Goal: Transaction & Acquisition: Download file/media

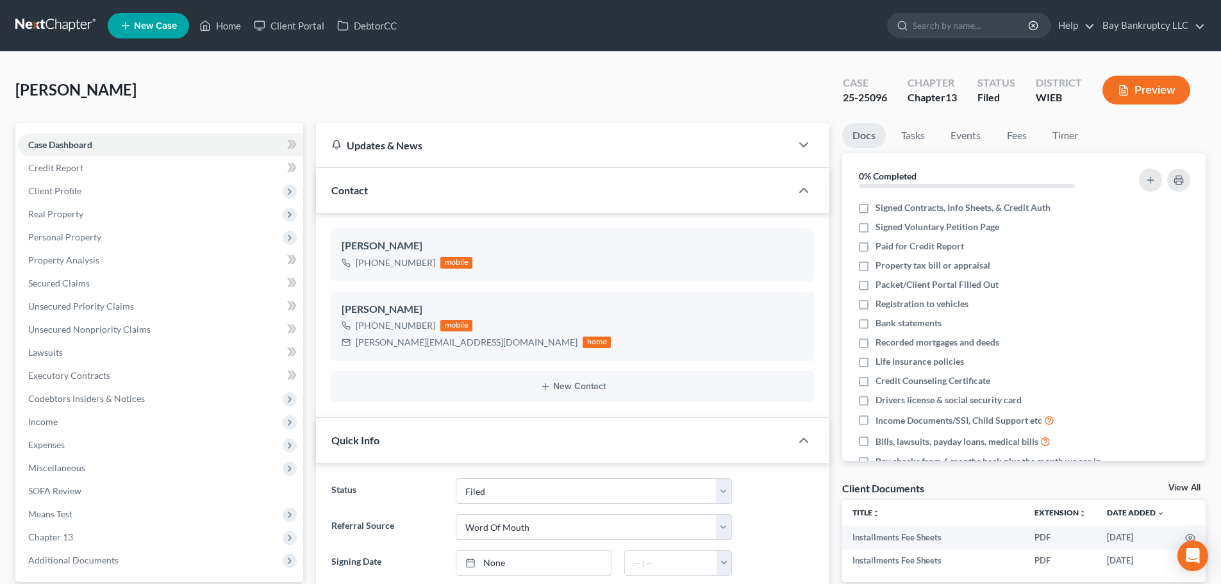
select select "2"
select select "0"
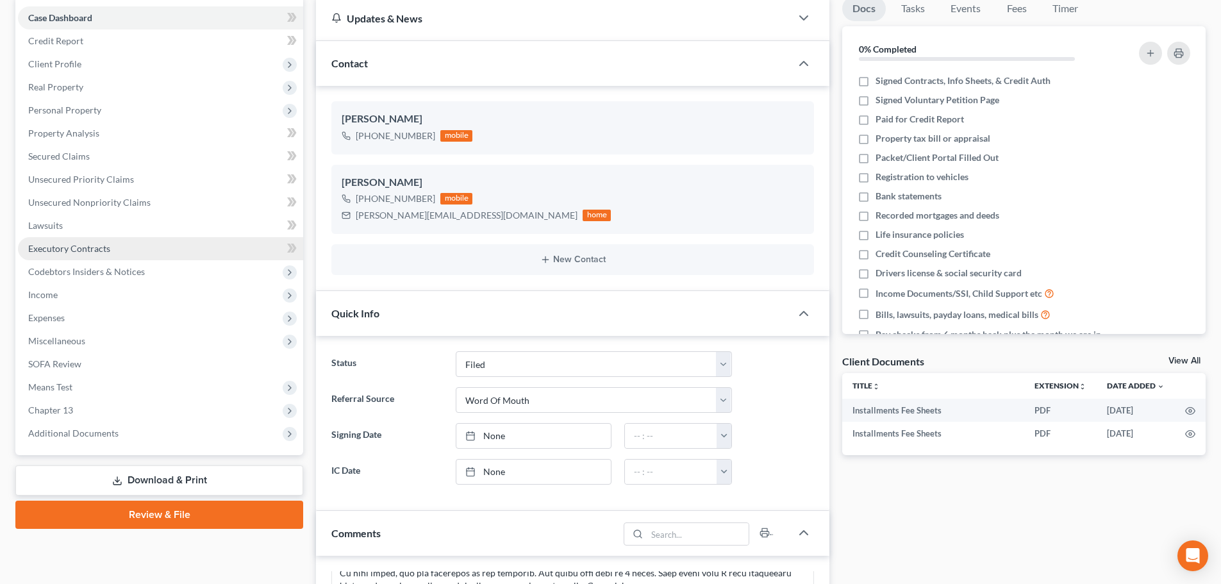
scroll to position [28, 0]
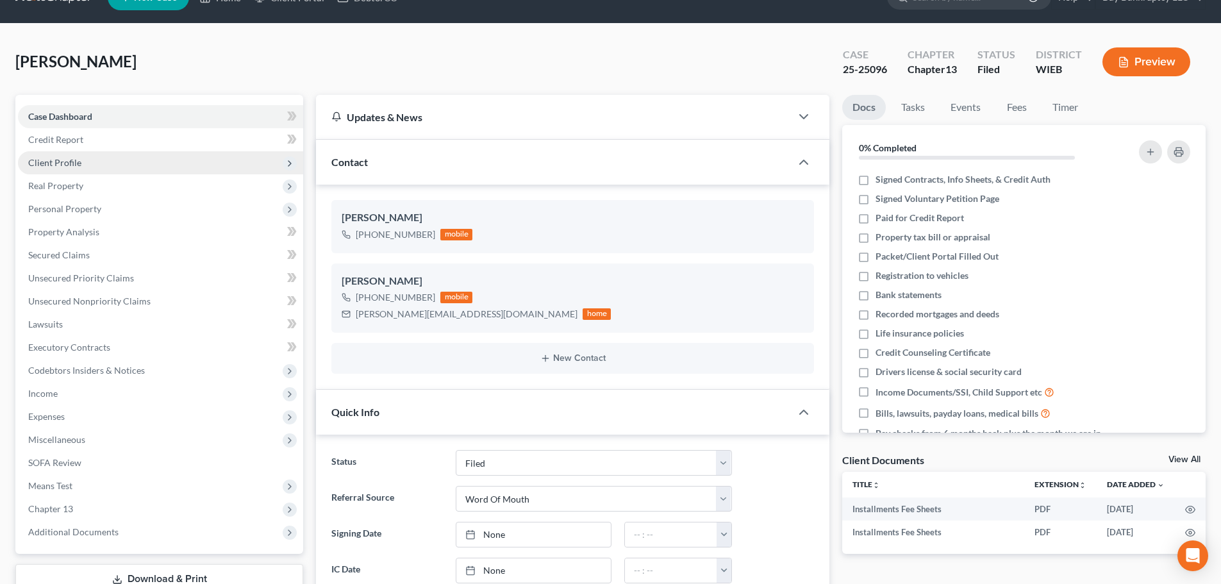
click at [85, 163] on span "Client Profile" at bounding box center [160, 162] width 285 height 23
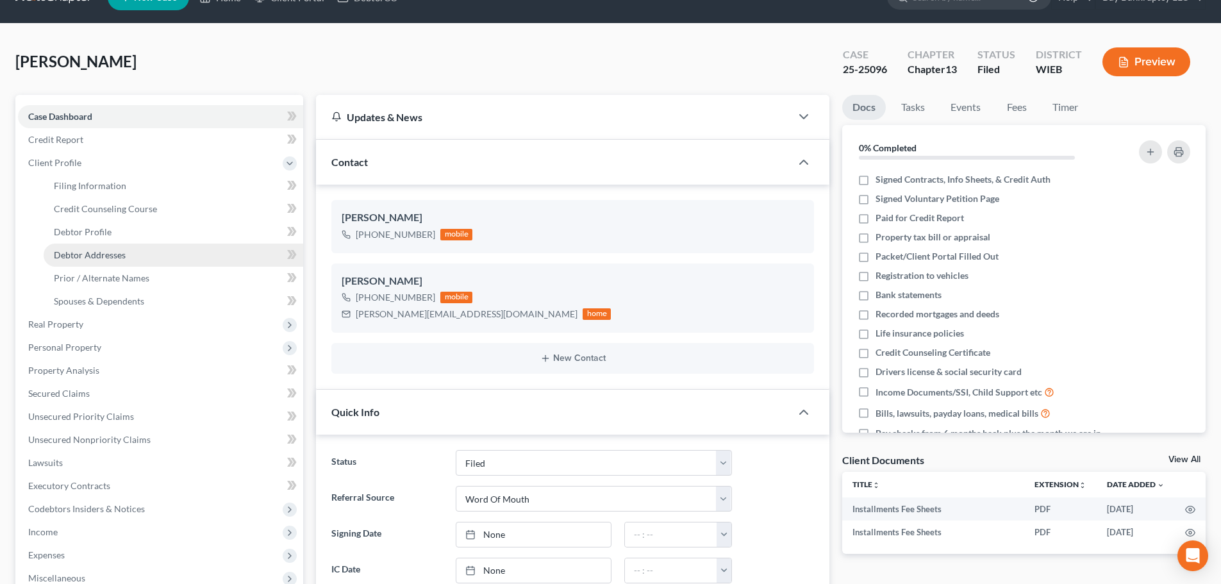
click at [96, 249] on span "Debtor Addresses" at bounding box center [90, 254] width 72 height 11
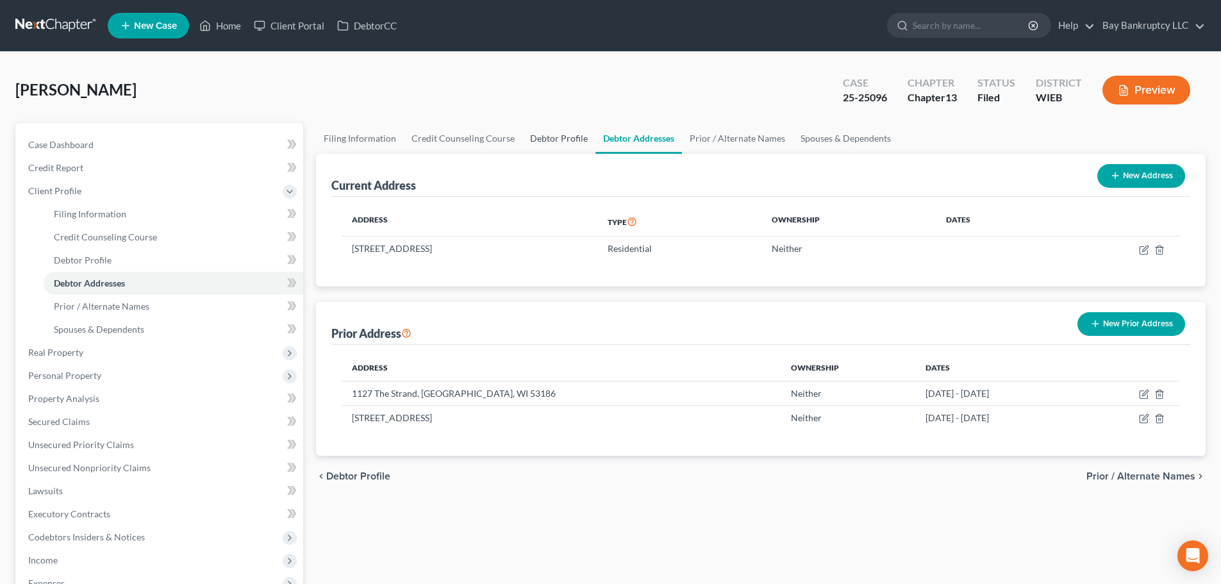
click at [563, 136] on link "Debtor Profile" at bounding box center [558, 138] width 73 height 31
select select "0"
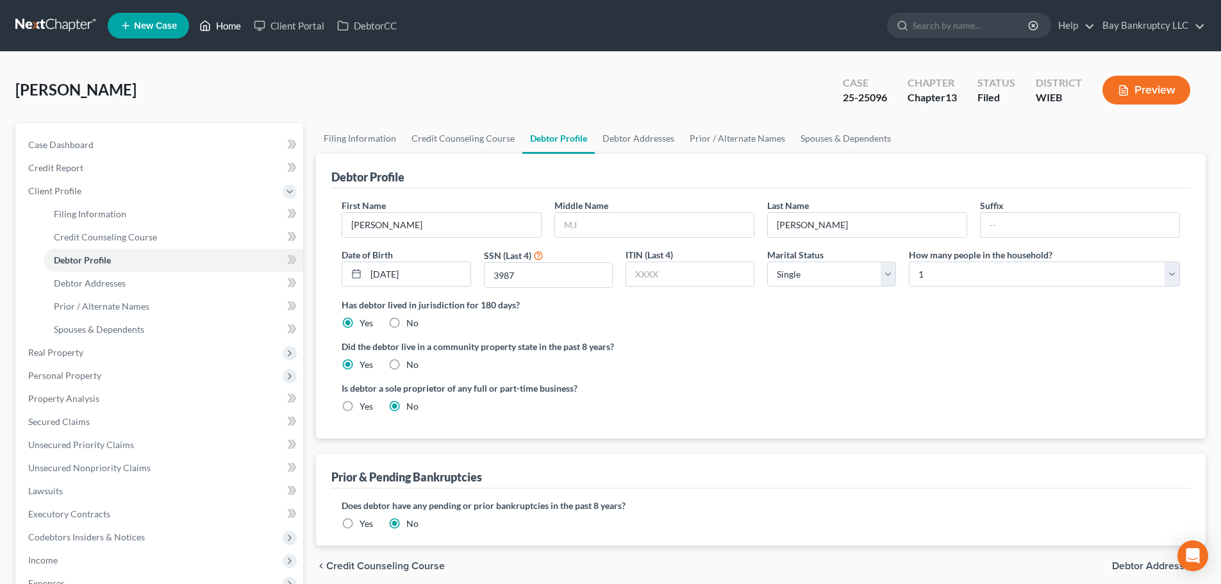
click at [224, 28] on link "Home" at bounding box center [220, 25] width 54 height 23
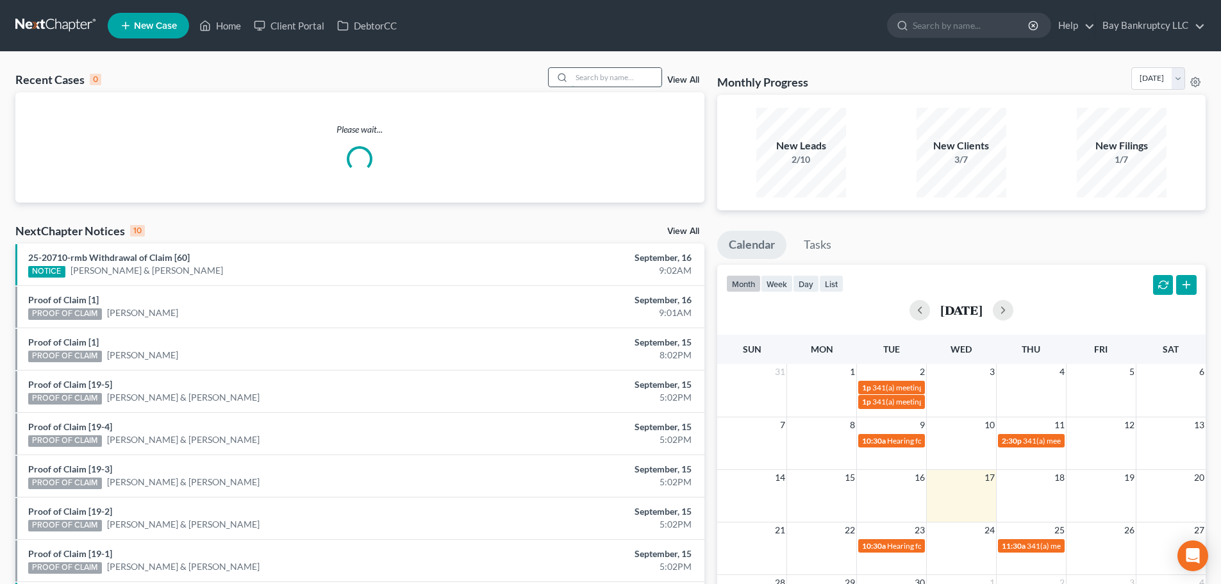
click at [583, 76] on input "search" at bounding box center [617, 77] width 90 height 19
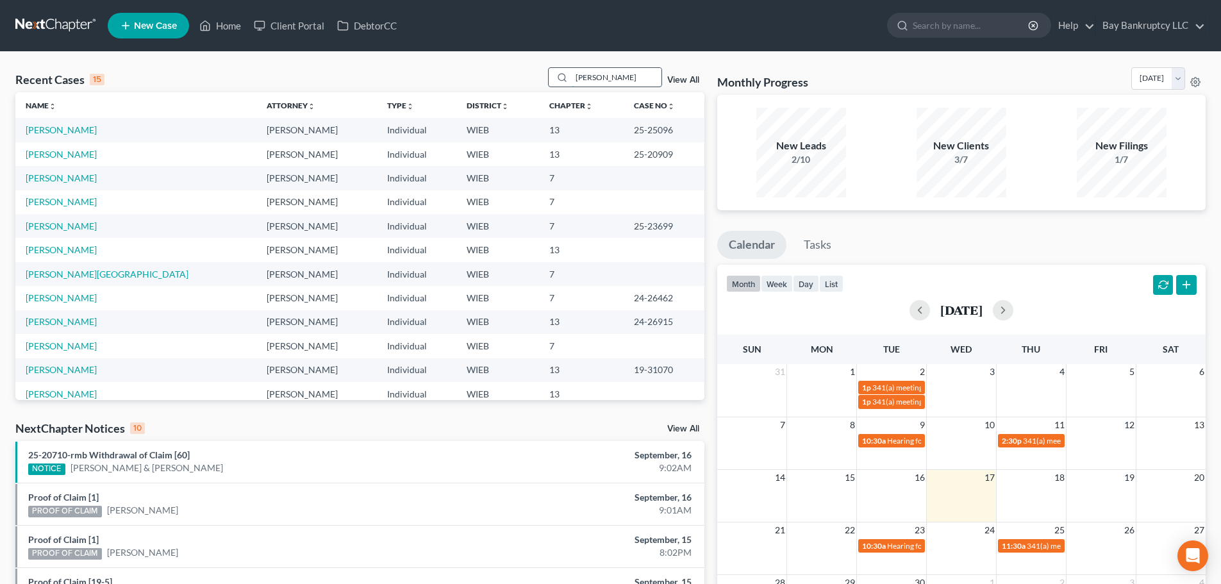
type input "sheila"
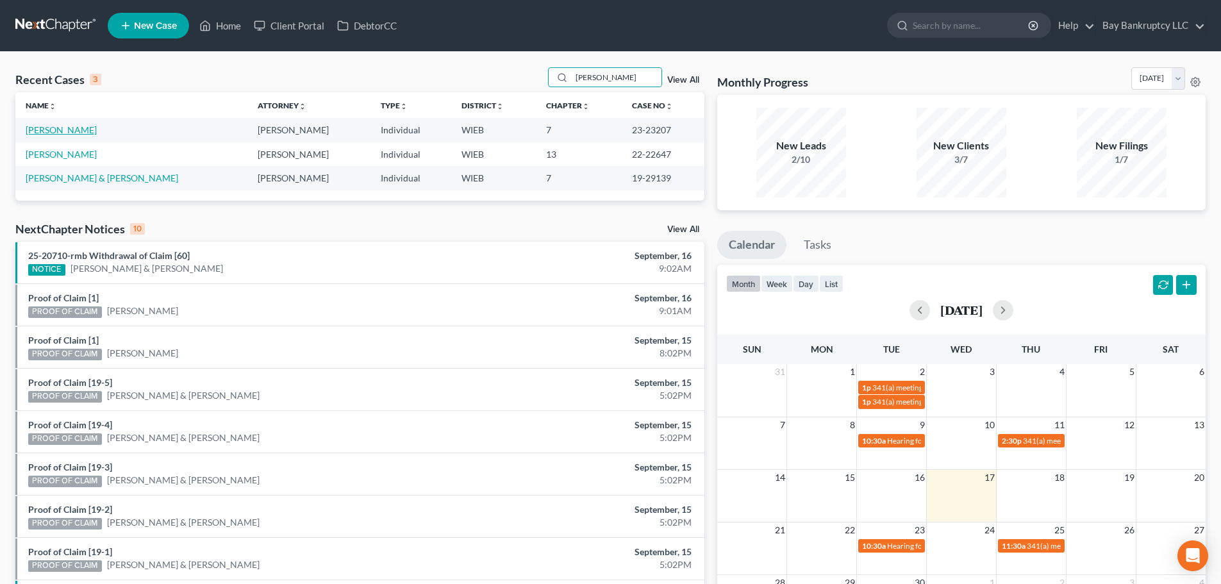
click at [67, 128] on link "[PERSON_NAME]" at bounding box center [61, 129] width 71 height 11
select select "4"
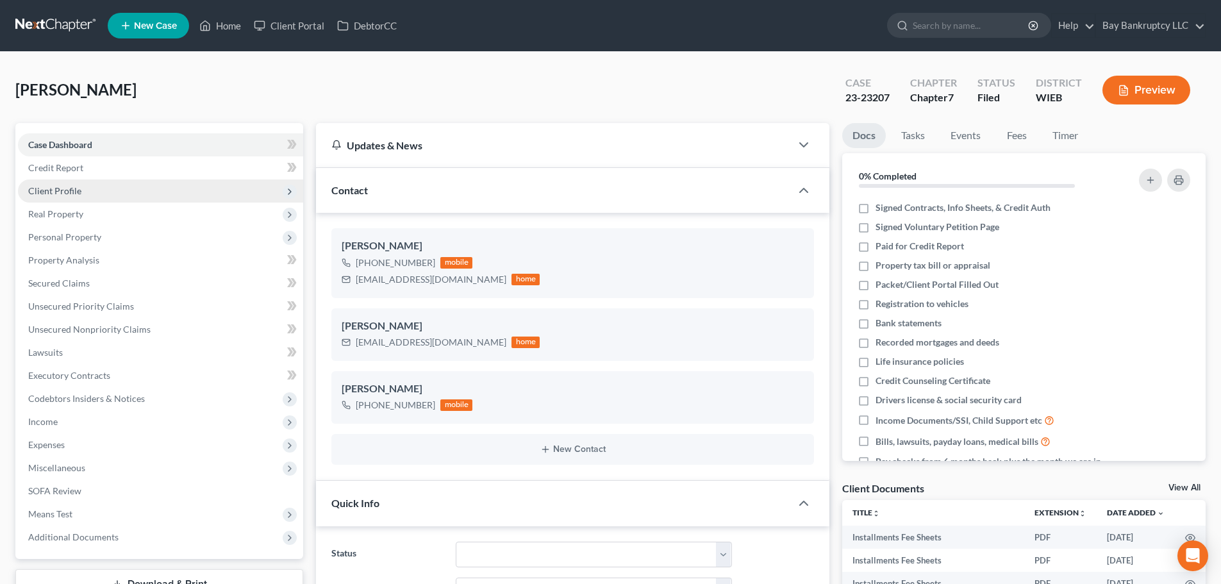
scroll to position [701, 0]
click at [63, 195] on span "Client Profile" at bounding box center [54, 190] width 53 height 11
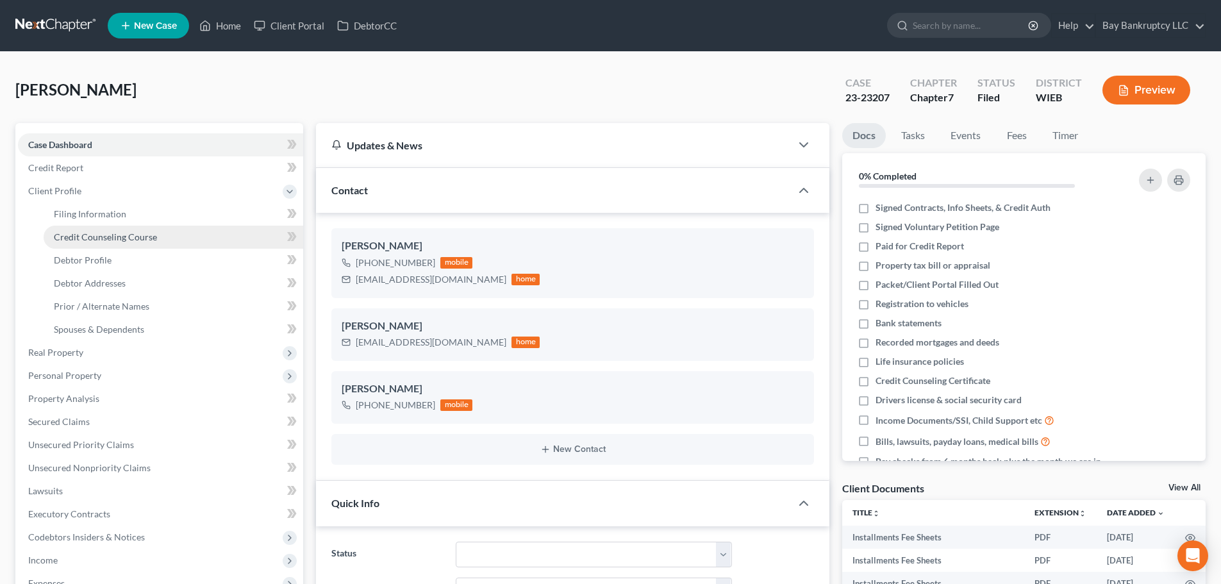
scroll to position [10439, 0]
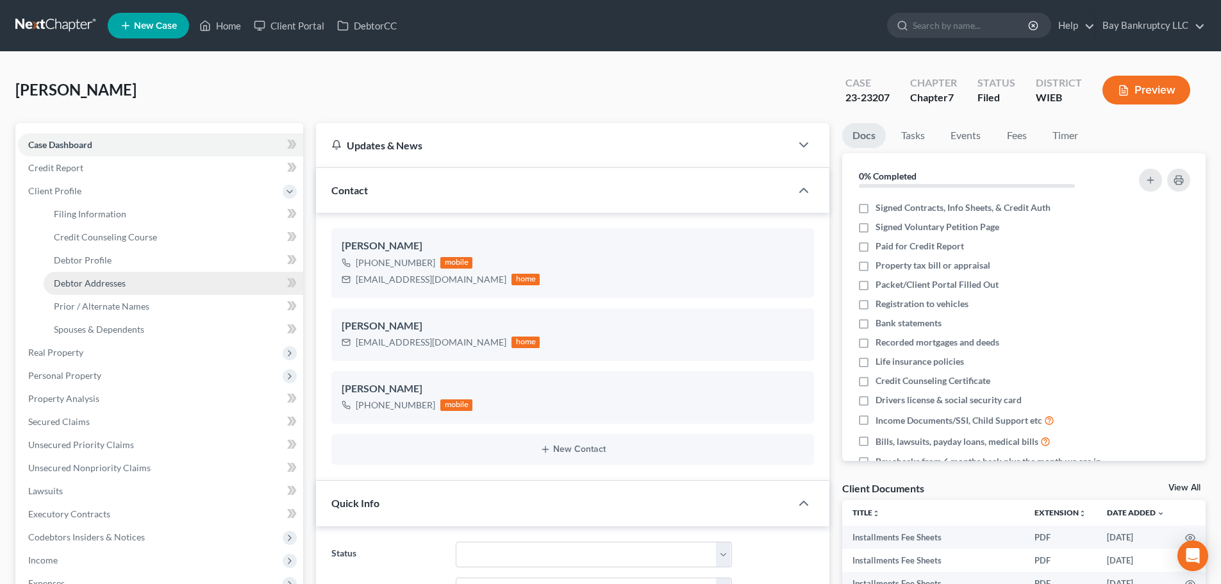
click at [99, 286] on span "Debtor Addresses" at bounding box center [90, 282] width 72 height 11
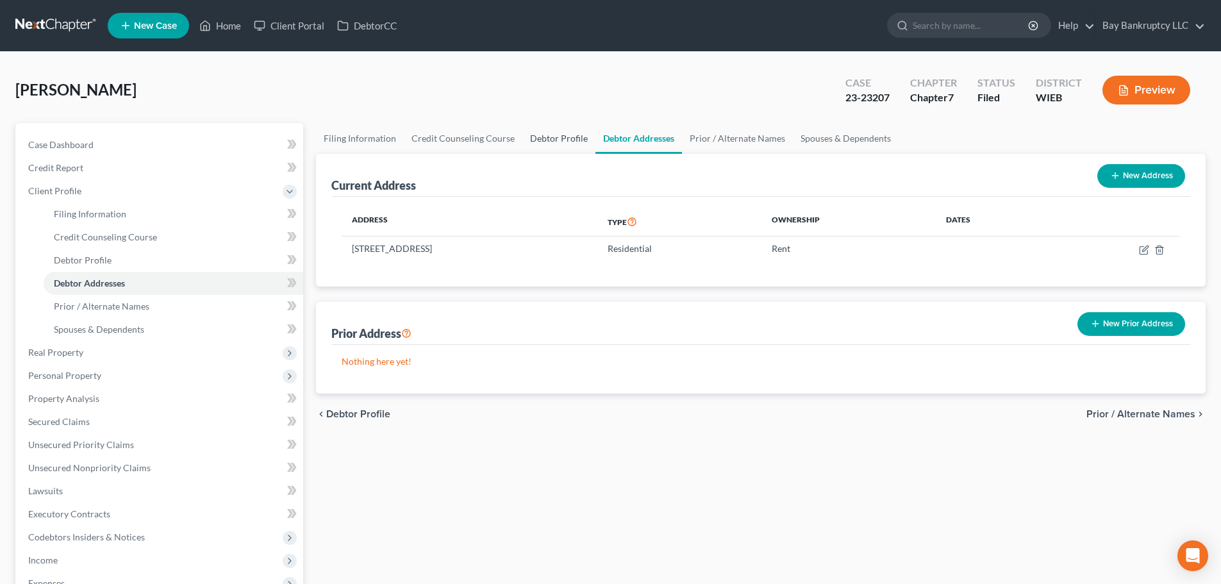
click at [547, 130] on link "Debtor Profile" at bounding box center [558, 138] width 73 height 31
select select "0"
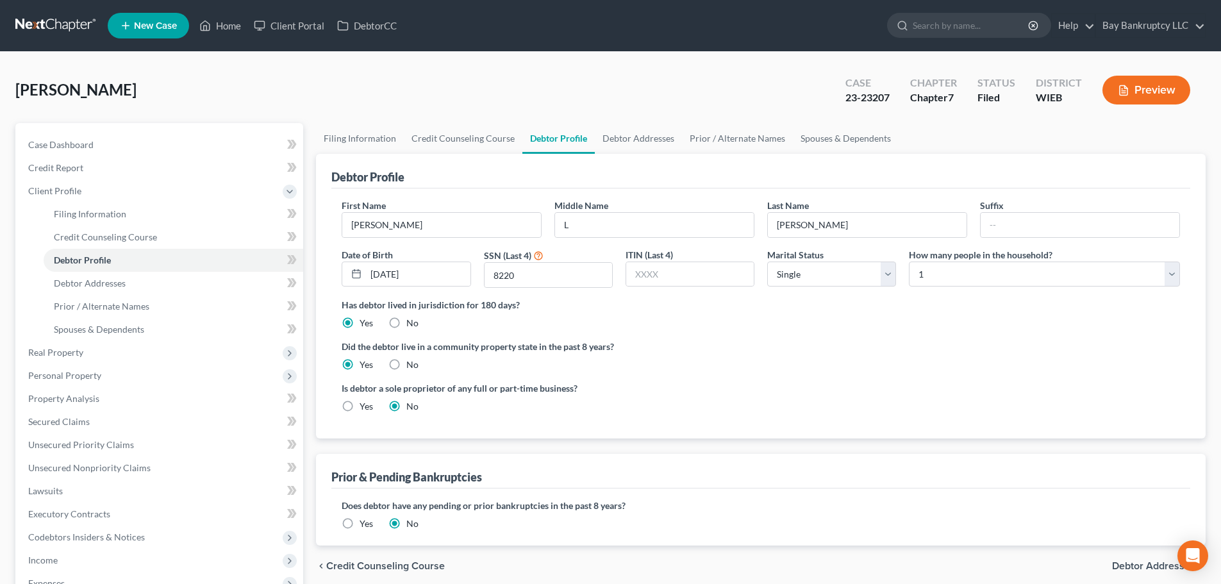
radio input "true"
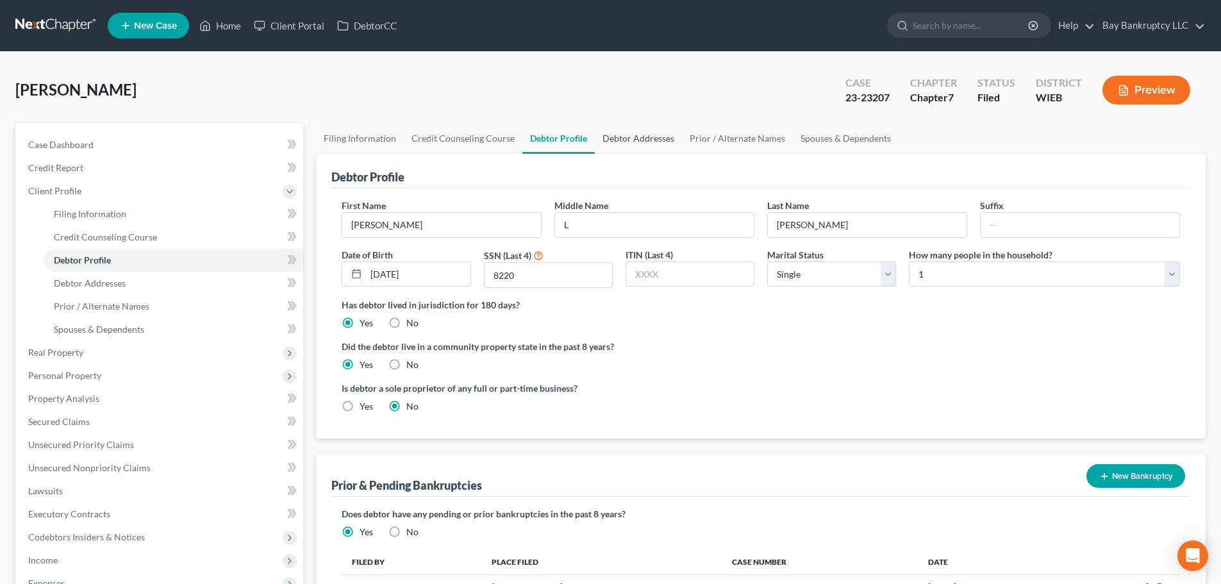
drag, startPoint x: 627, startPoint y: 135, endPoint x: 338, endPoint y: 119, distance: 288.8
click at [627, 135] on link "Debtor Addresses" at bounding box center [638, 138] width 87 height 31
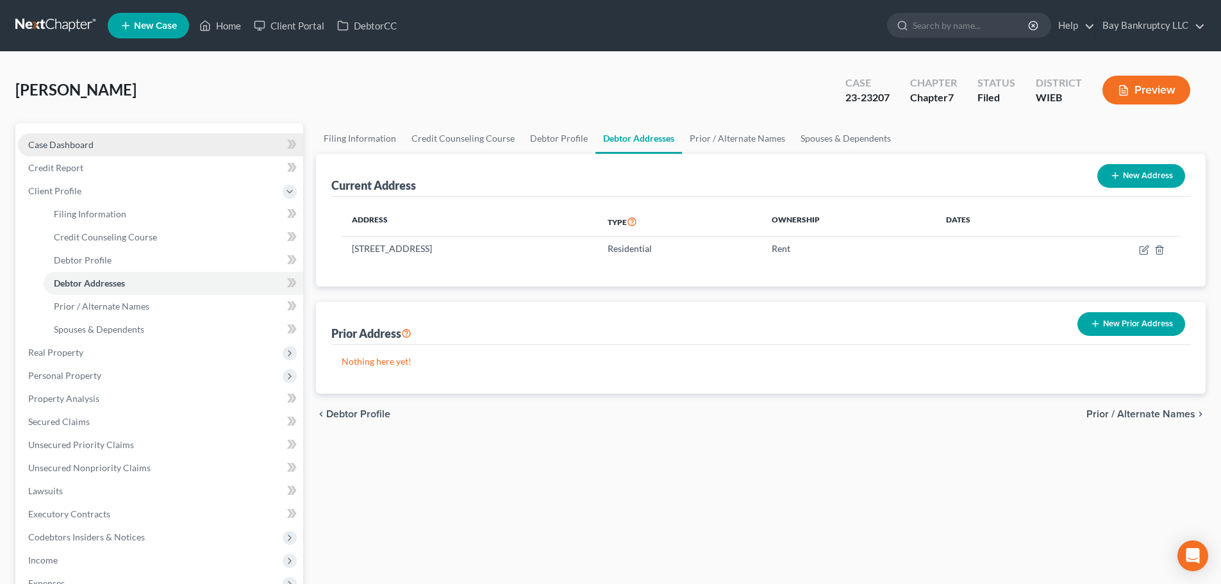
click at [77, 141] on span "Case Dashboard" at bounding box center [60, 144] width 65 height 11
select select "2"
select select "4"
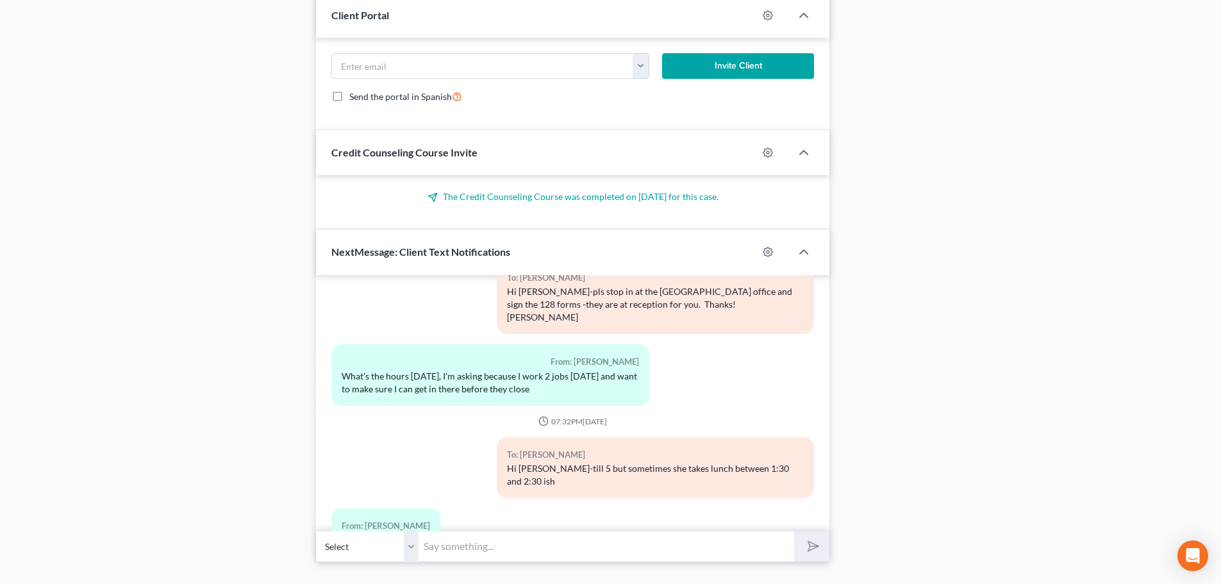
scroll to position [1155, 0]
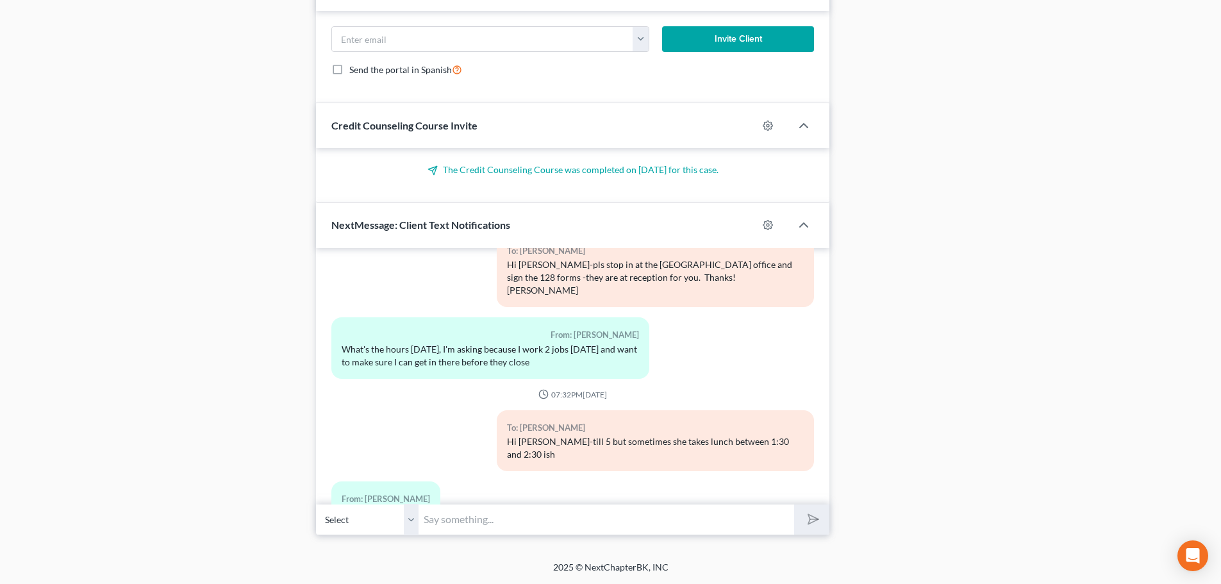
click at [496, 519] on input "text" at bounding box center [606, 519] width 376 height 31
type input "text here"
click at [814, 515] on icon "submit" at bounding box center [811, 519] width 18 height 18
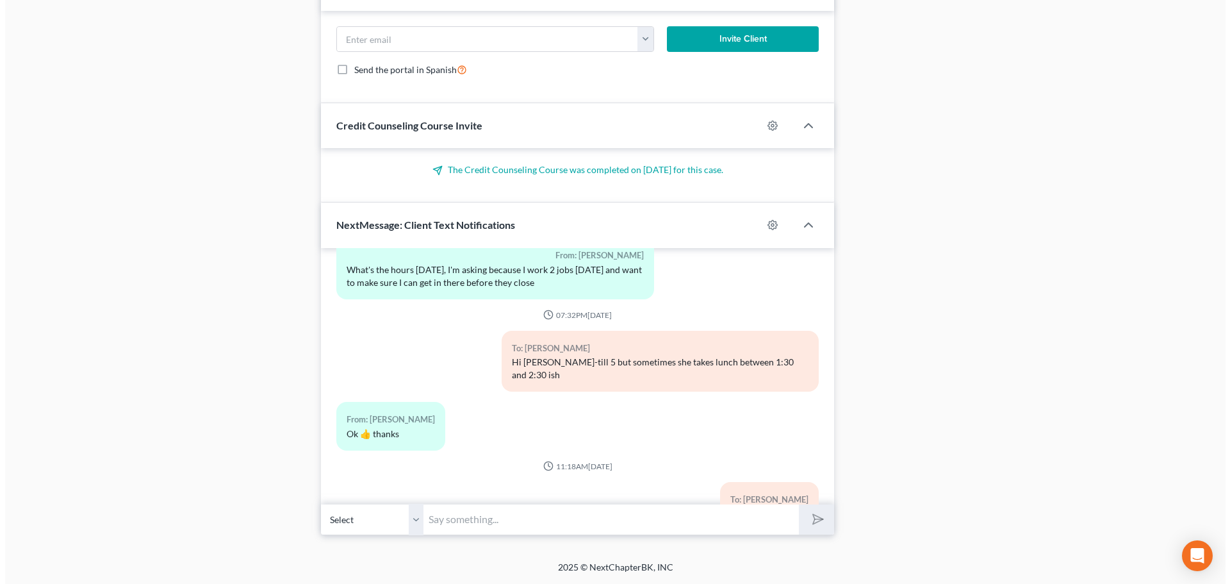
scroll to position [10578, 0]
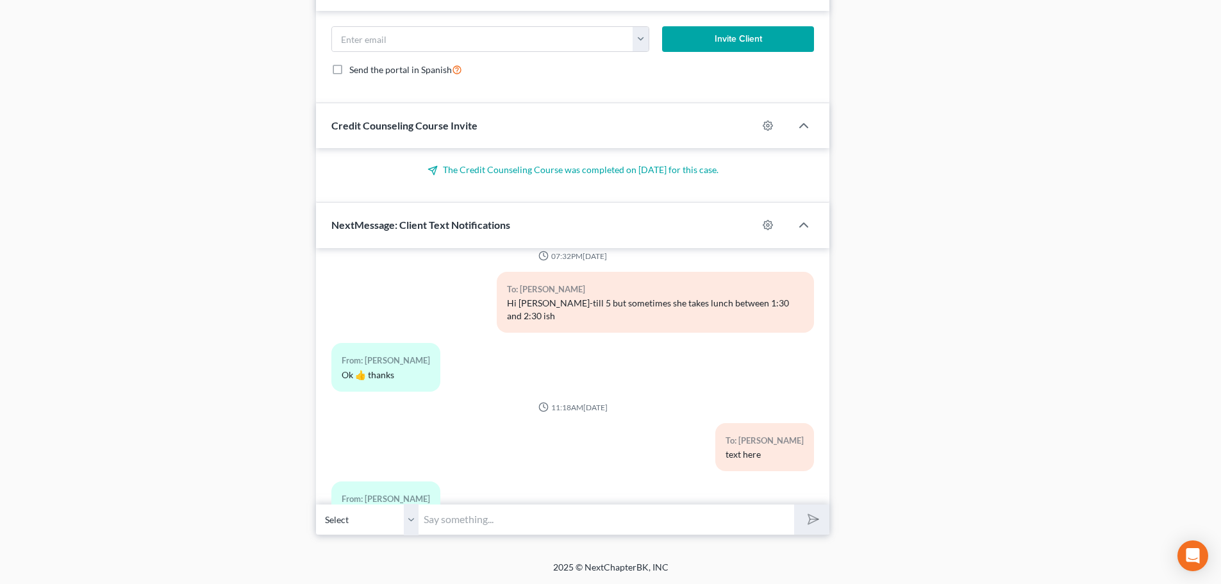
click at [369, 509] on button "Media1" at bounding box center [367, 514] width 41 height 10
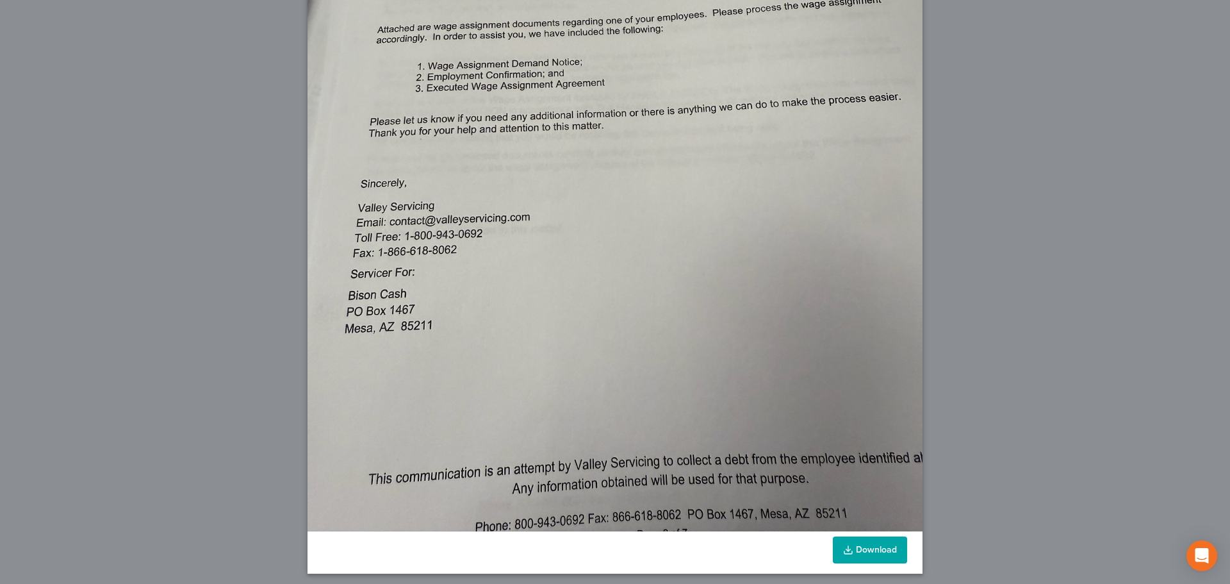
scroll to position [367, 0]
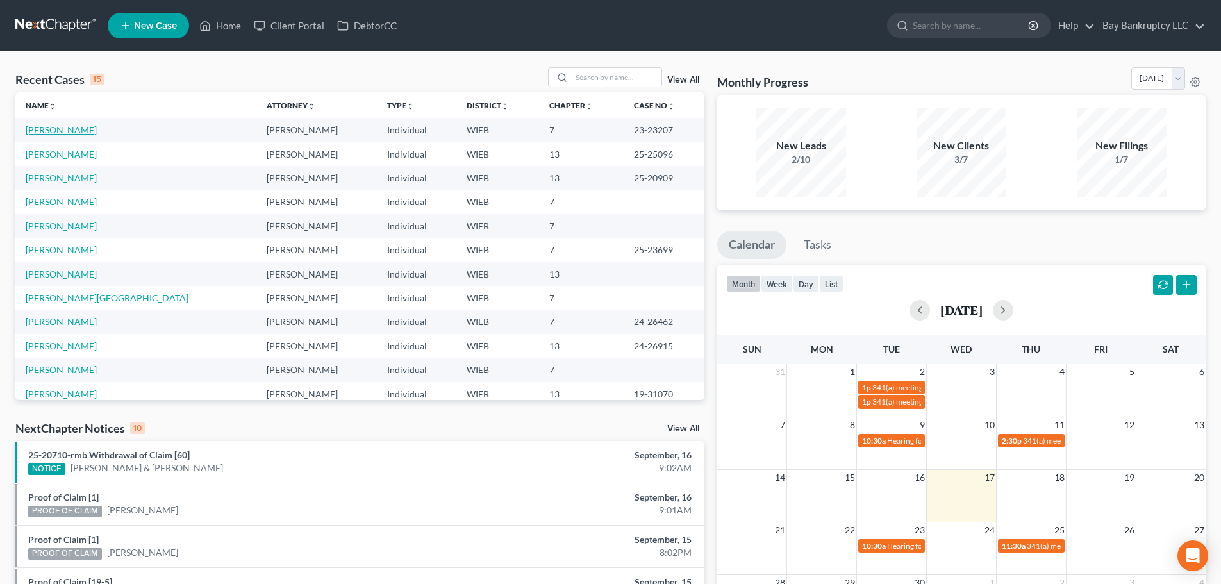
click at [44, 127] on link "[PERSON_NAME]" at bounding box center [61, 129] width 71 height 11
select select "2"
select select "4"
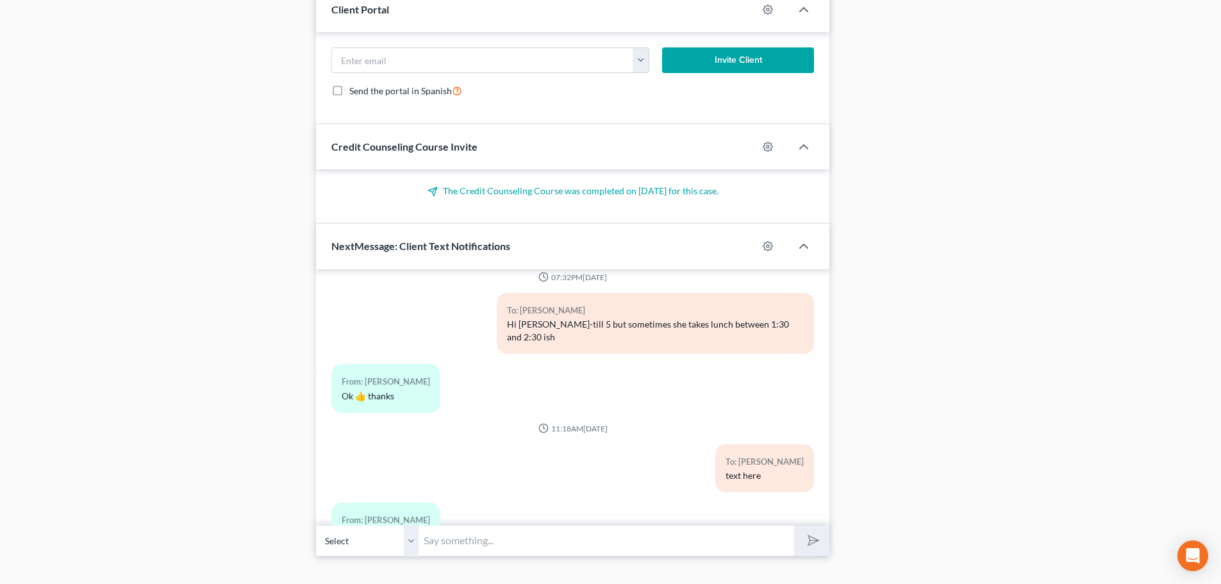
scroll to position [1155, 0]
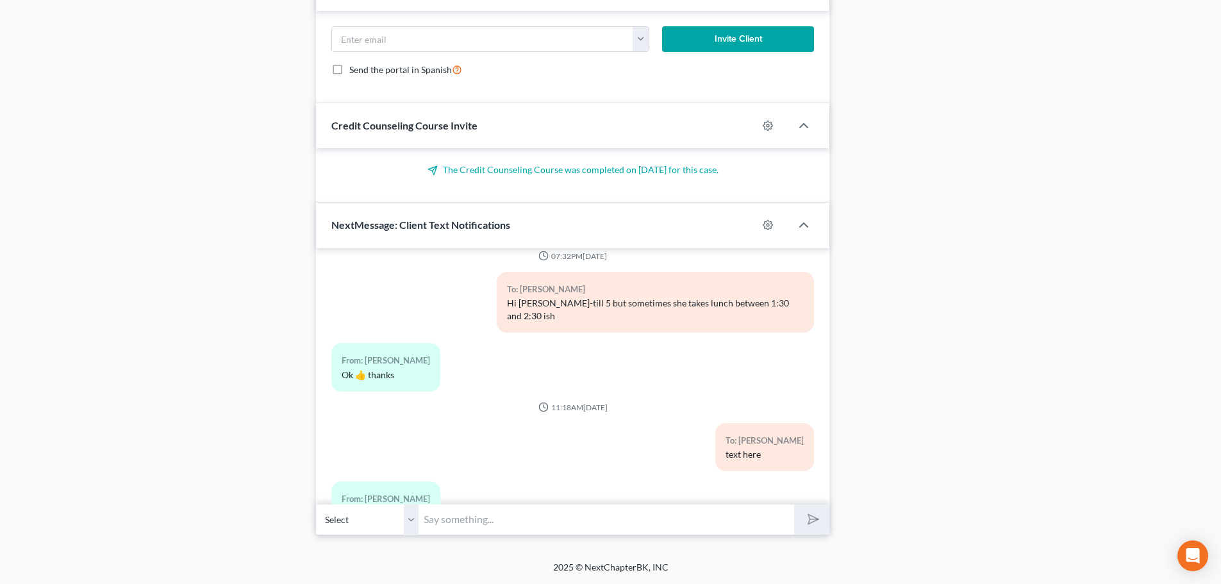
click at [492, 525] on input "text" at bounding box center [606, 519] width 376 height 31
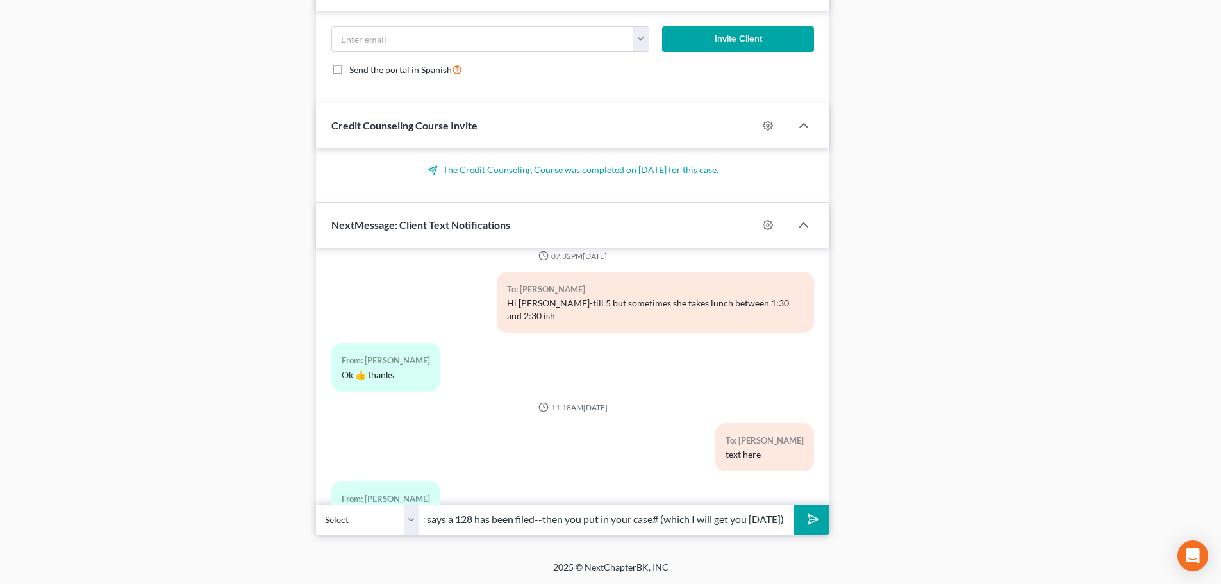
scroll to position [0, 267]
type input "On the garnishment answer form there is a box to check that says a 128 has been…"
click at [813, 518] on icon "submit" at bounding box center [811, 519] width 18 height 18
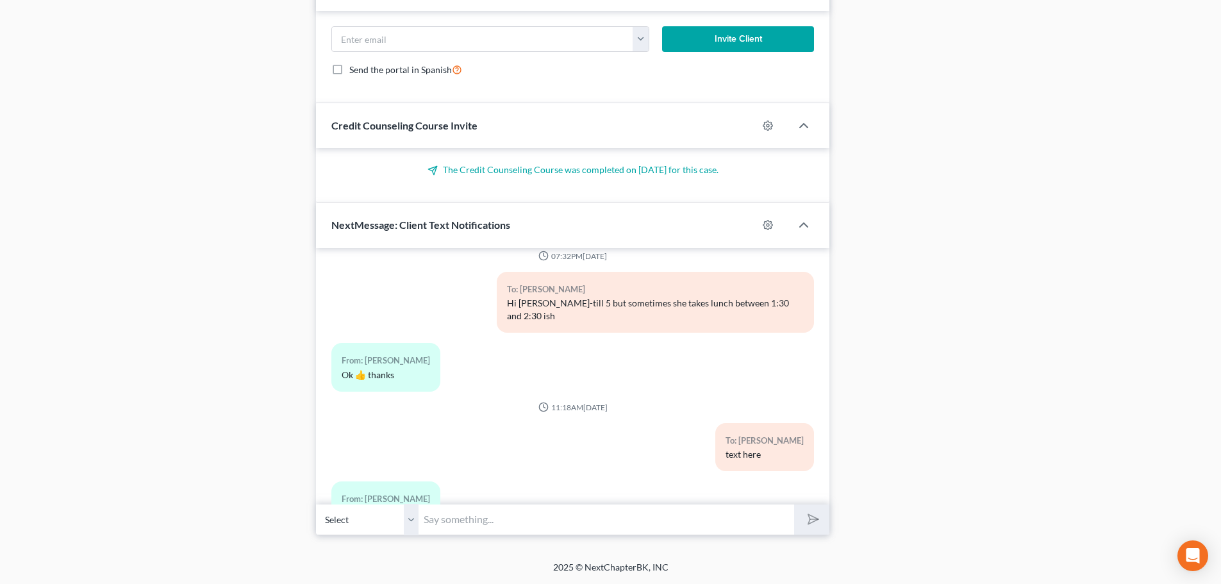
click at [497, 521] on input "text" at bounding box center [606, 519] width 376 height 31
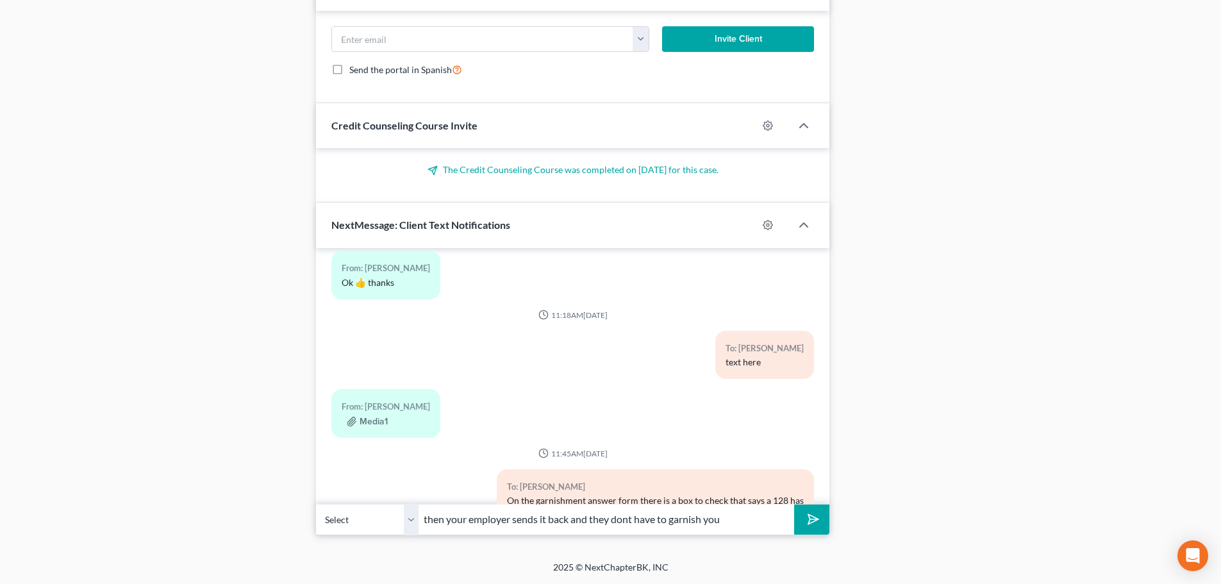
type input "then your employer sends it back and they dont have to garnish you"
click at [805, 524] on icon "submit" at bounding box center [810, 519] width 13 height 13
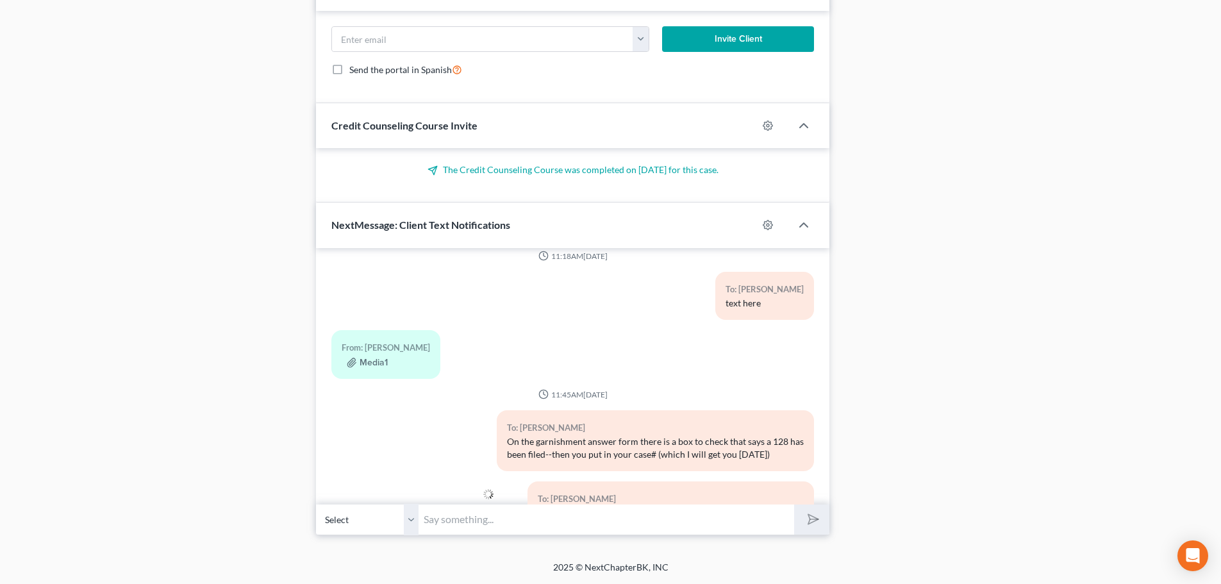
click at [551, 523] on input "text" at bounding box center [606, 519] width 376 height 31
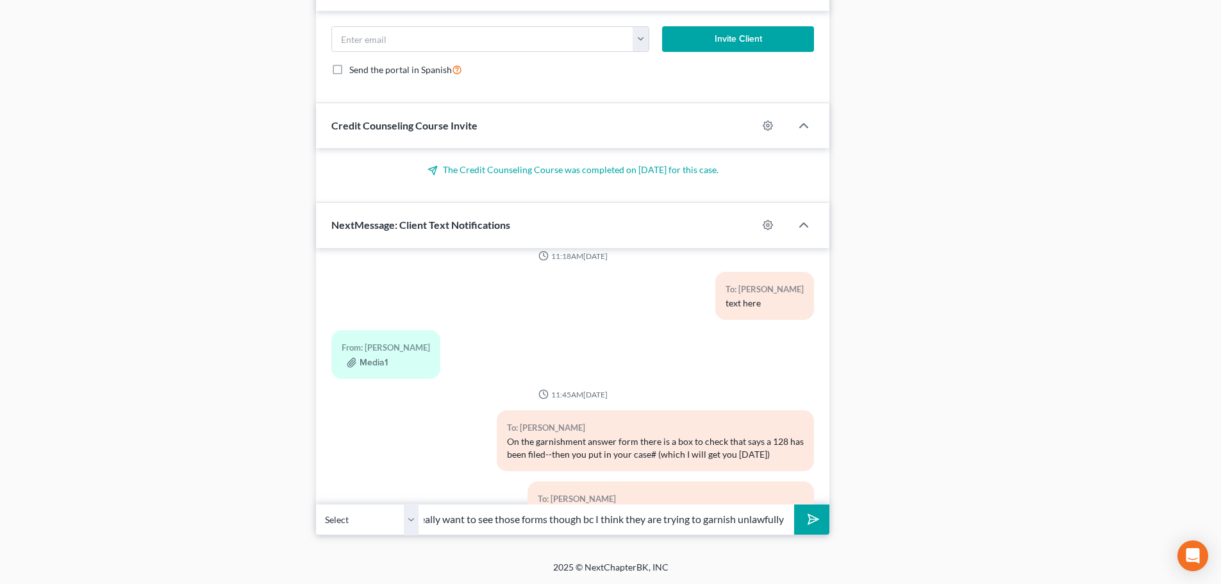
scroll to position [0, 20]
type input "I really want to see those forms though bc I think they are trying to garnish u…"
click at [825, 512] on button "submit" at bounding box center [811, 519] width 35 height 30
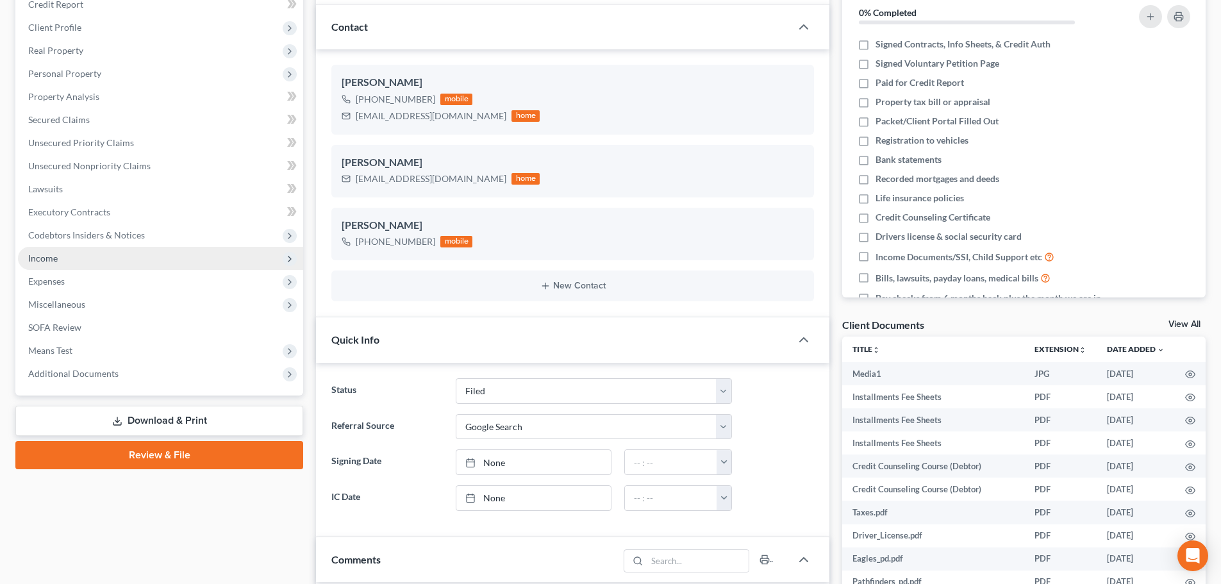
scroll to position [0, 0]
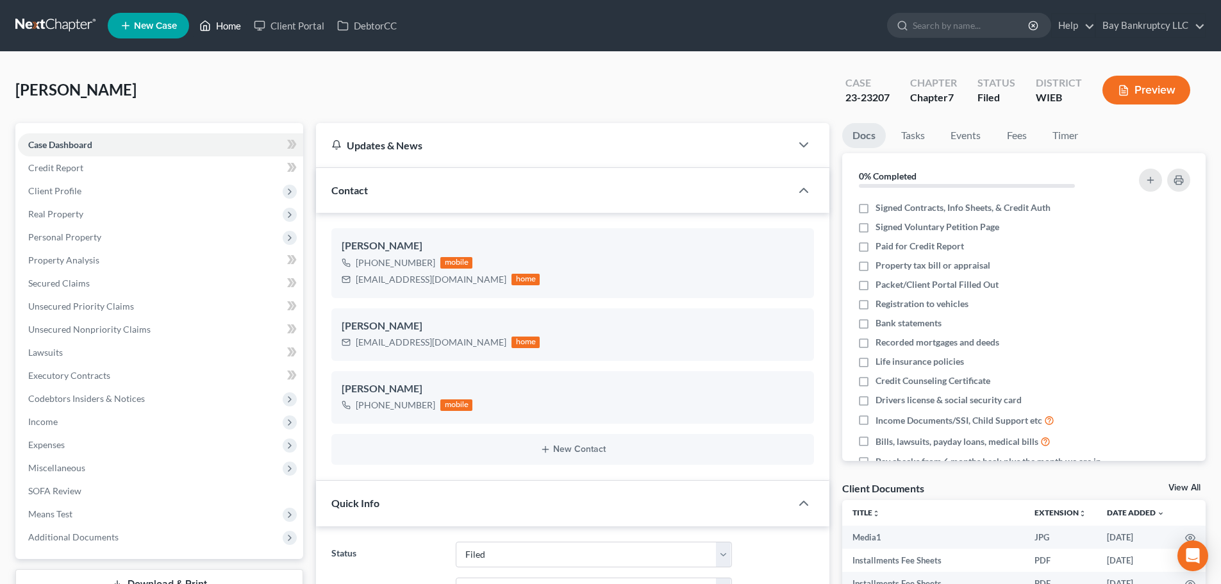
click at [227, 26] on link "Home" at bounding box center [220, 25] width 54 height 23
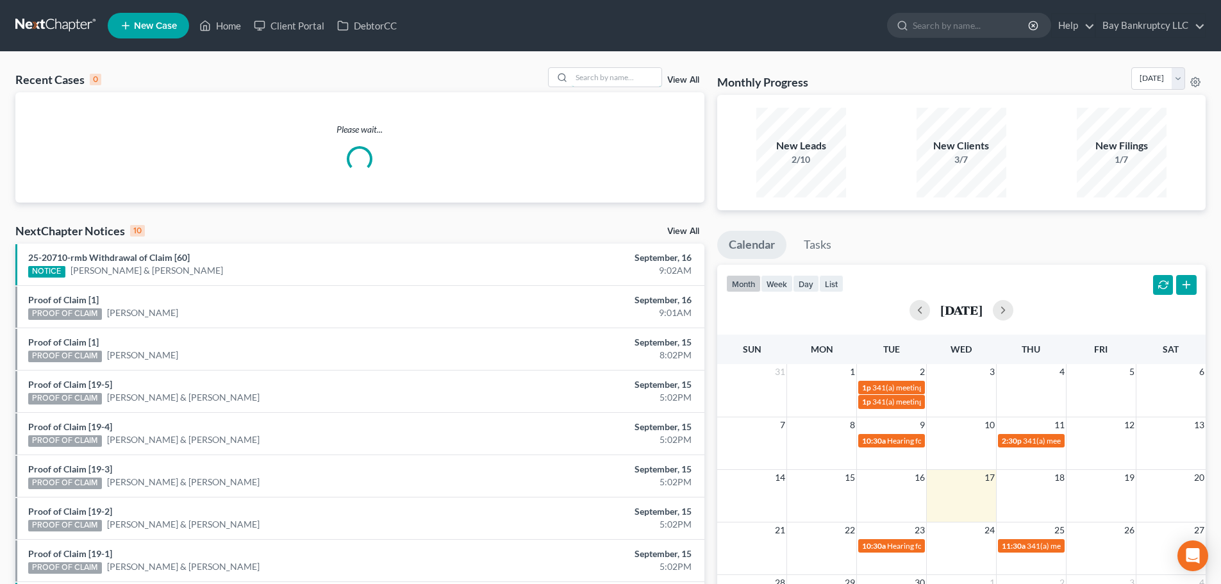
click at [604, 81] on input "search" at bounding box center [617, 77] width 90 height 19
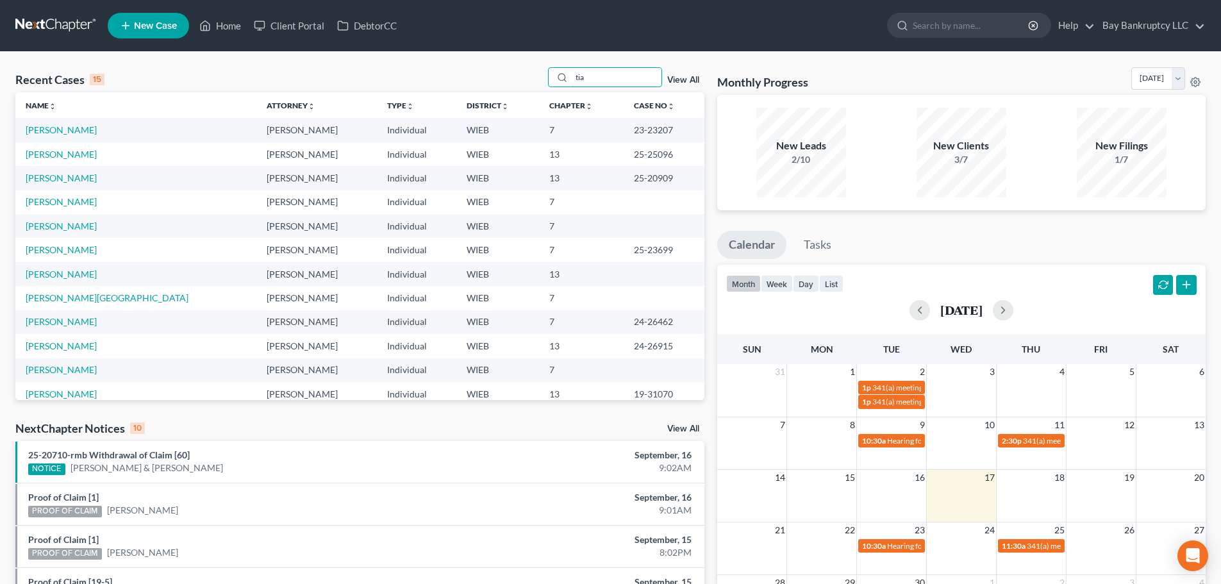
type input "tia"
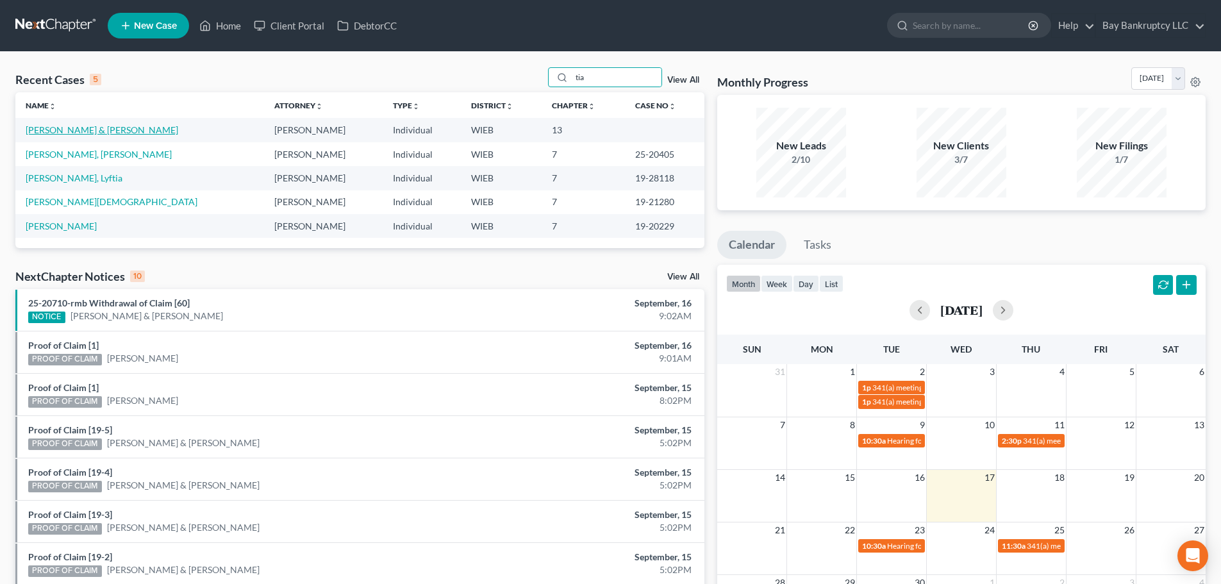
click at [48, 125] on link "[PERSON_NAME] & [PERSON_NAME]" at bounding box center [102, 129] width 153 height 11
select select "3"
select select "4"
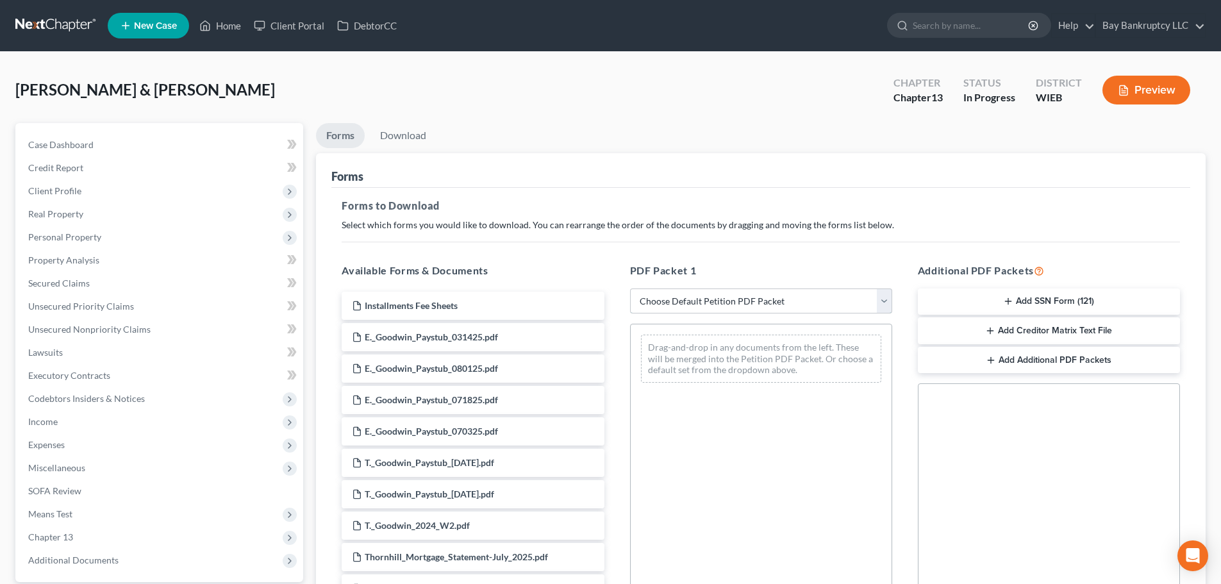
click at [679, 298] on select "Choose Default Petition PDF Packet Complete Bankruptcy Petition (all forms and …" at bounding box center [761, 301] width 262 height 26
select select "3"
click at [630, 288] on select "Choose Default Petition PDF Packet Complete Bankruptcy Petition (all forms and …" at bounding box center [761, 301] width 262 height 26
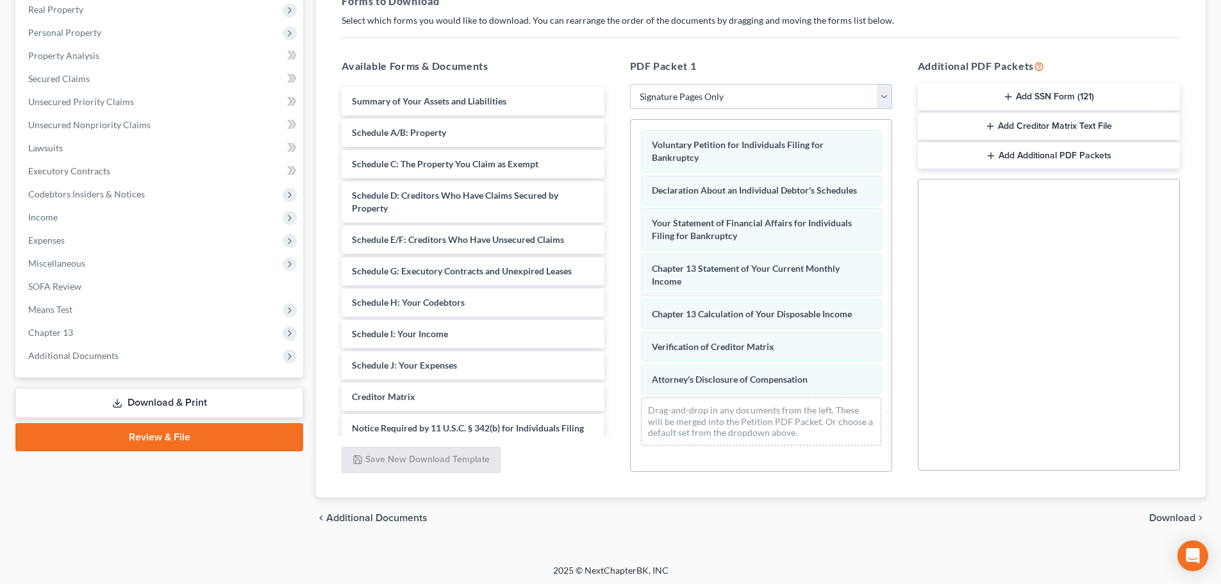
scroll to position [208, 0]
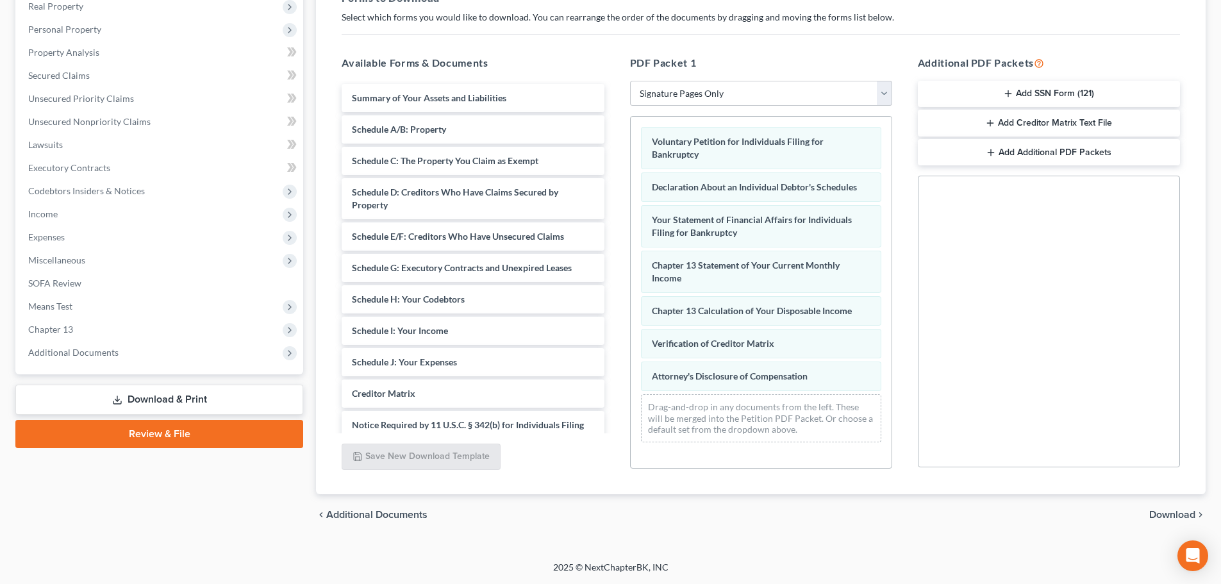
click at [1165, 509] on span "Download" at bounding box center [1172, 514] width 46 height 10
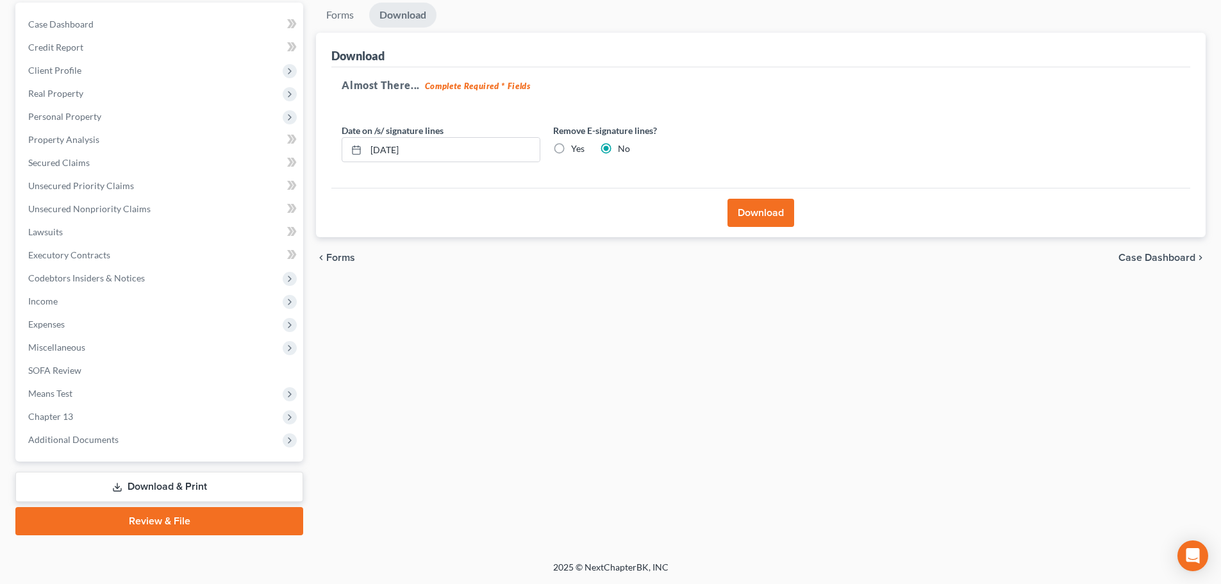
click at [739, 212] on button "Download" at bounding box center [760, 213] width 67 height 28
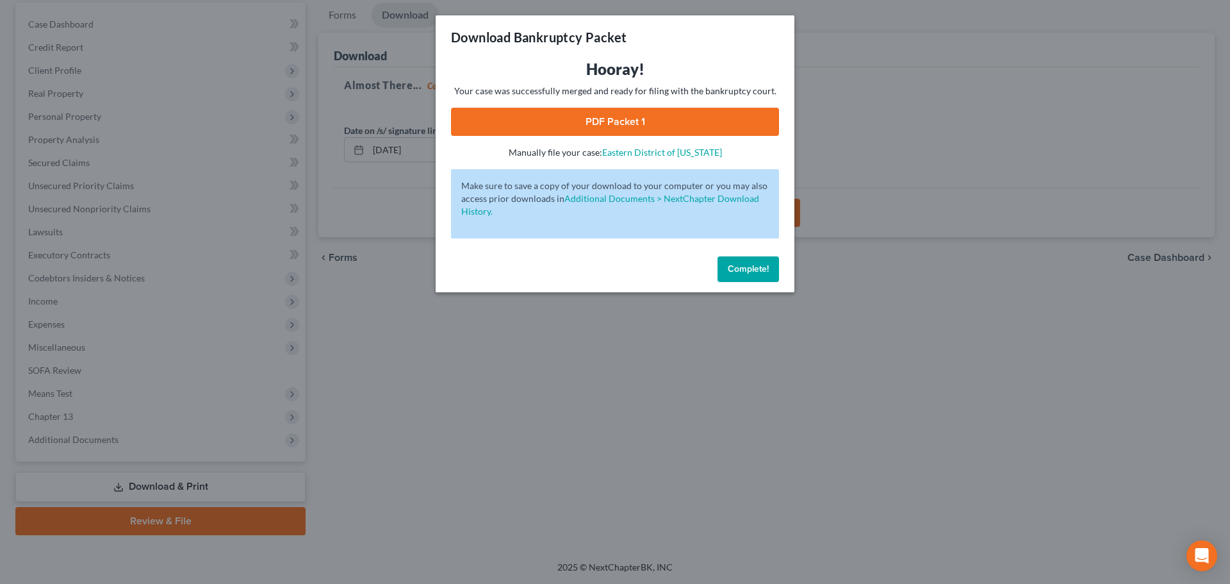
click at [579, 125] on link "PDF Packet 1" at bounding box center [615, 122] width 328 height 28
click at [600, 119] on link "PDF Packet 1" at bounding box center [615, 122] width 328 height 28
click at [725, 261] on button "Complete!" at bounding box center [749, 269] width 62 height 26
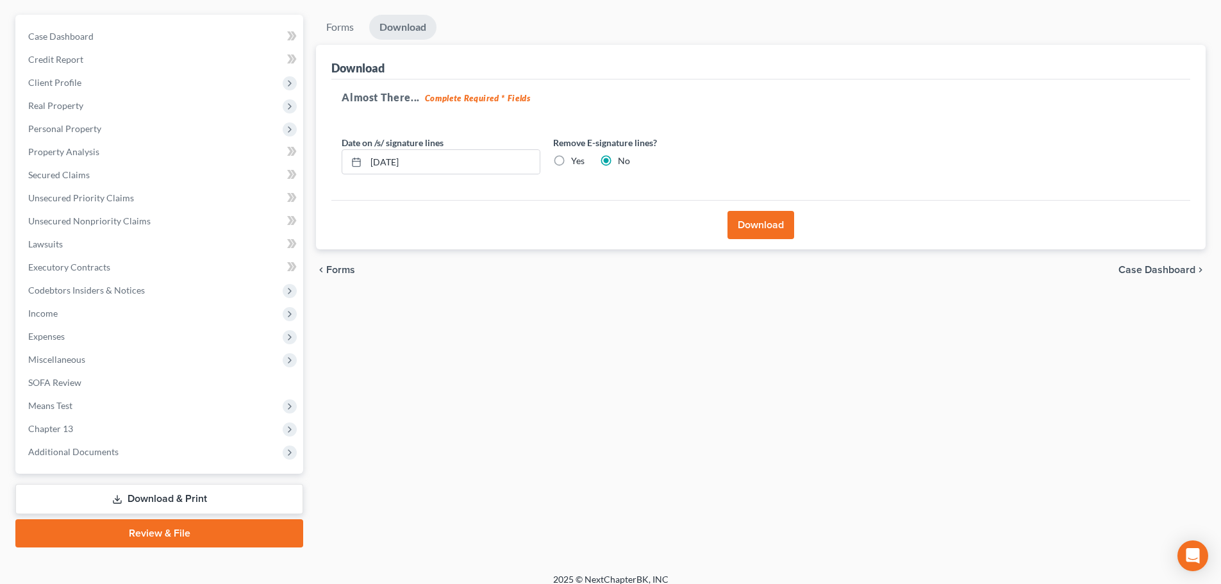
scroll to position [0, 0]
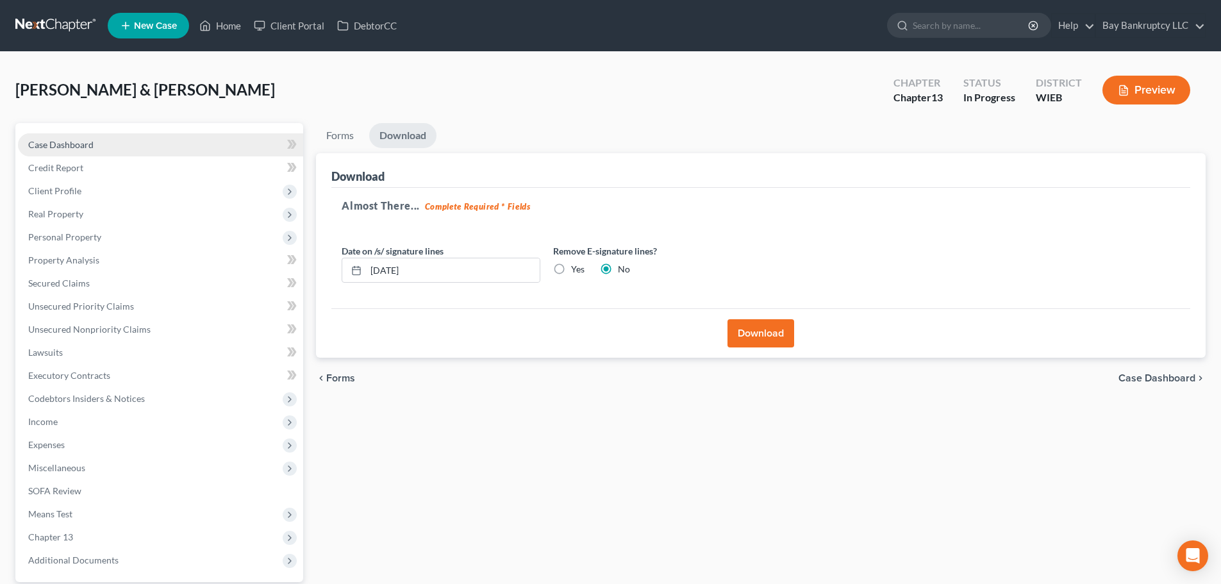
click at [81, 141] on span "Case Dashboard" at bounding box center [60, 144] width 65 height 11
select select "3"
select select "4"
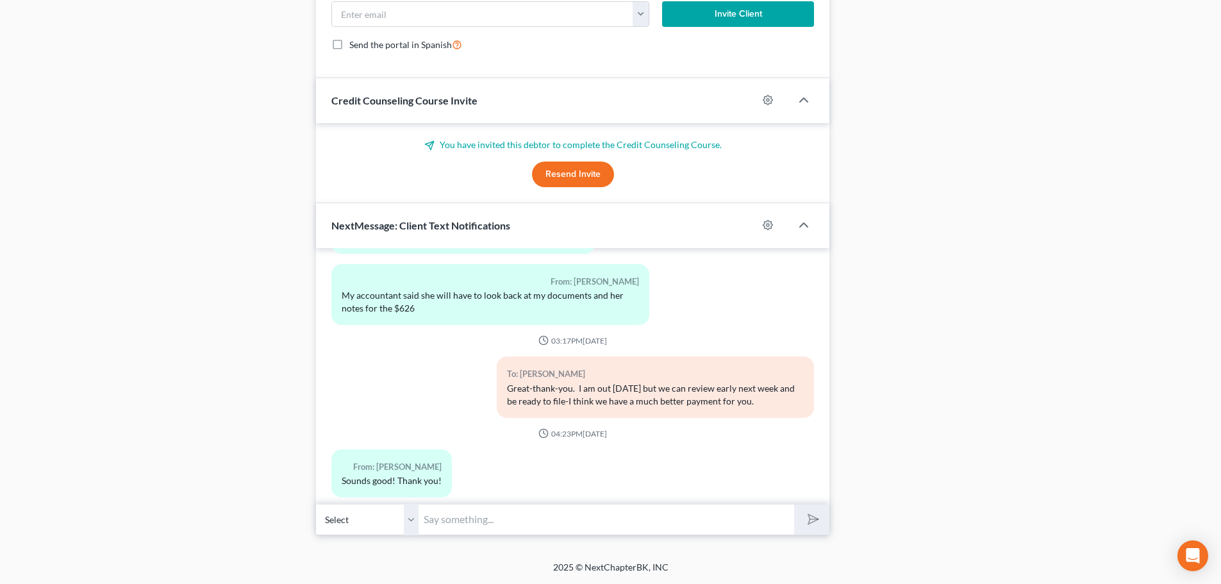
scroll to position [8534, 0]
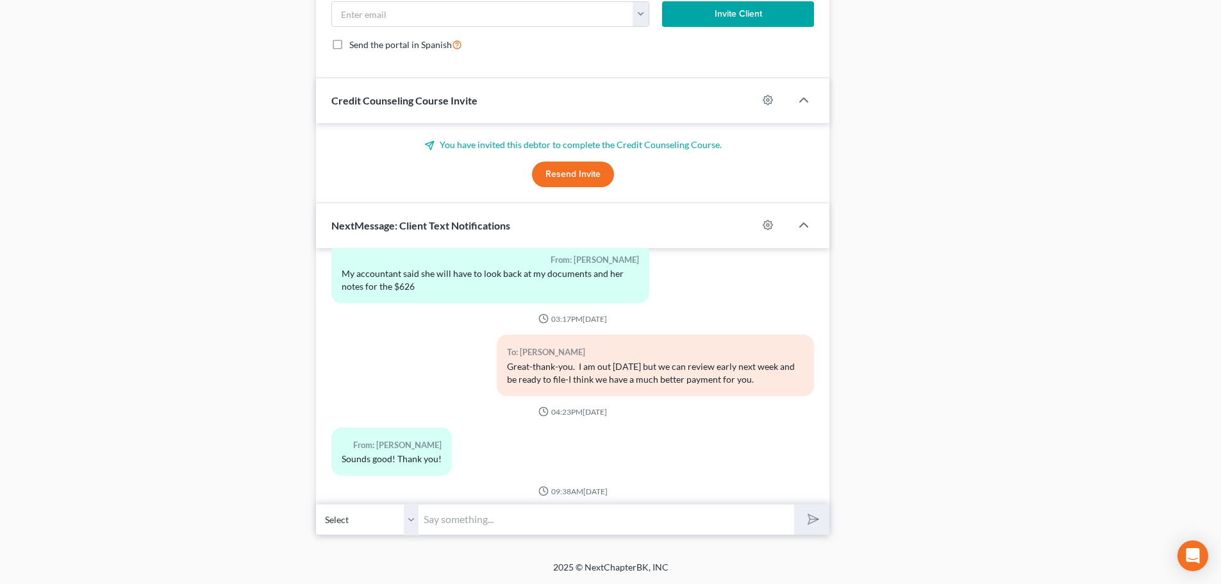
click at [475, 520] on input "text" at bounding box center [606, 519] width 376 height 31
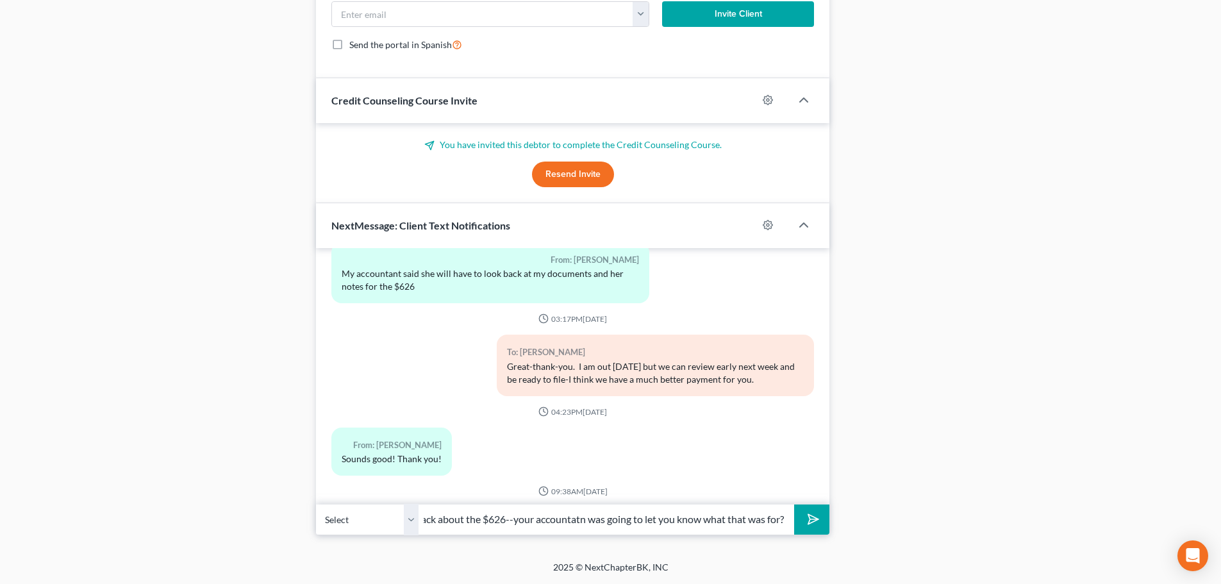
scroll to position [0, 136]
type input "Hi- Ive been waiting to hear back about the $626--your accountant was going to …"
click at [810, 515] on polygon "submit" at bounding box center [810, 519] width 15 height 15
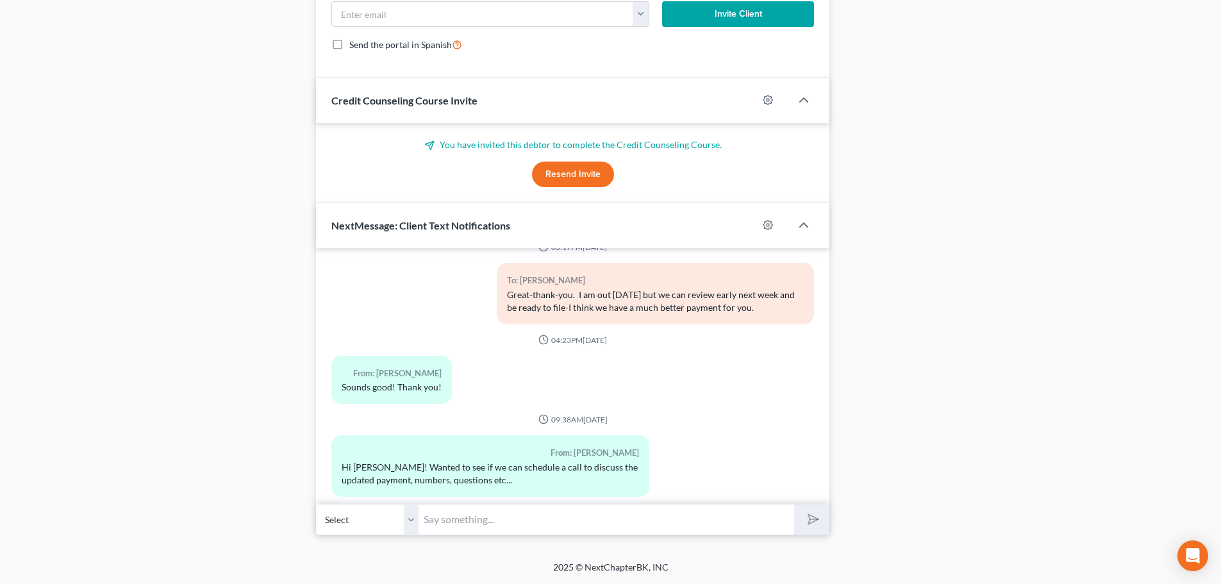
scroll to position [8626, 0]
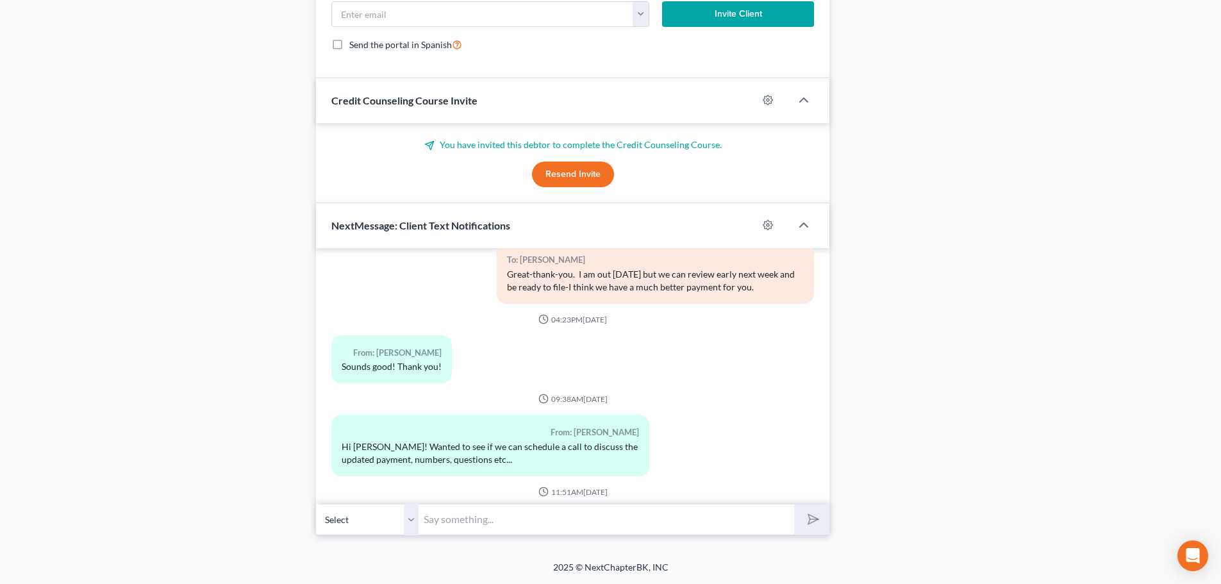
click at [449, 521] on input "text" at bounding box center [606, 519] width 376 height 31
click at [484, 524] on input "text" at bounding box center [606, 519] width 376 height 31
type input "A"
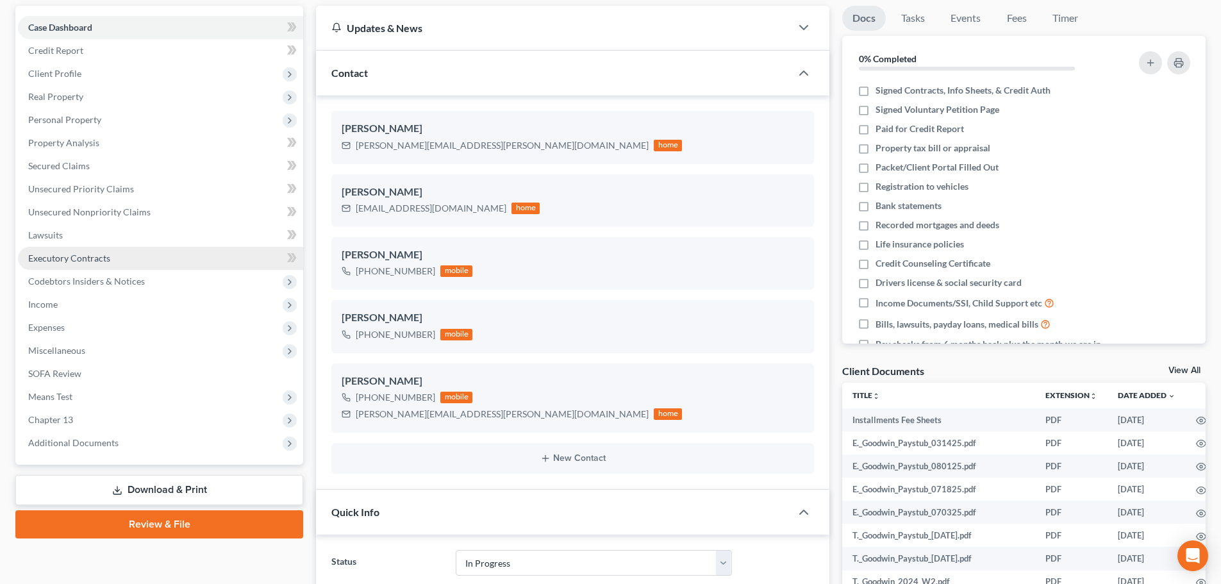
scroll to position [320, 0]
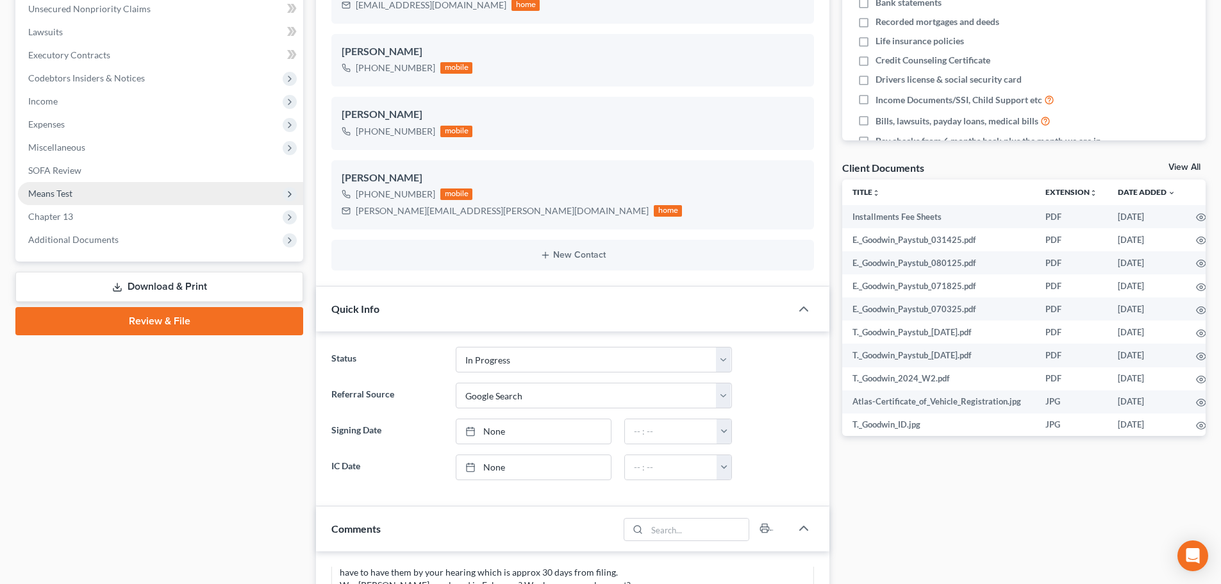
drag, startPoint x: 202, startPoint y: 289, endPoint x: 197, endPoint y: 297, distance: 9.8
click at [202, 289] on link "Download & Print" at bounding box center [159, 287] width 288 height 30
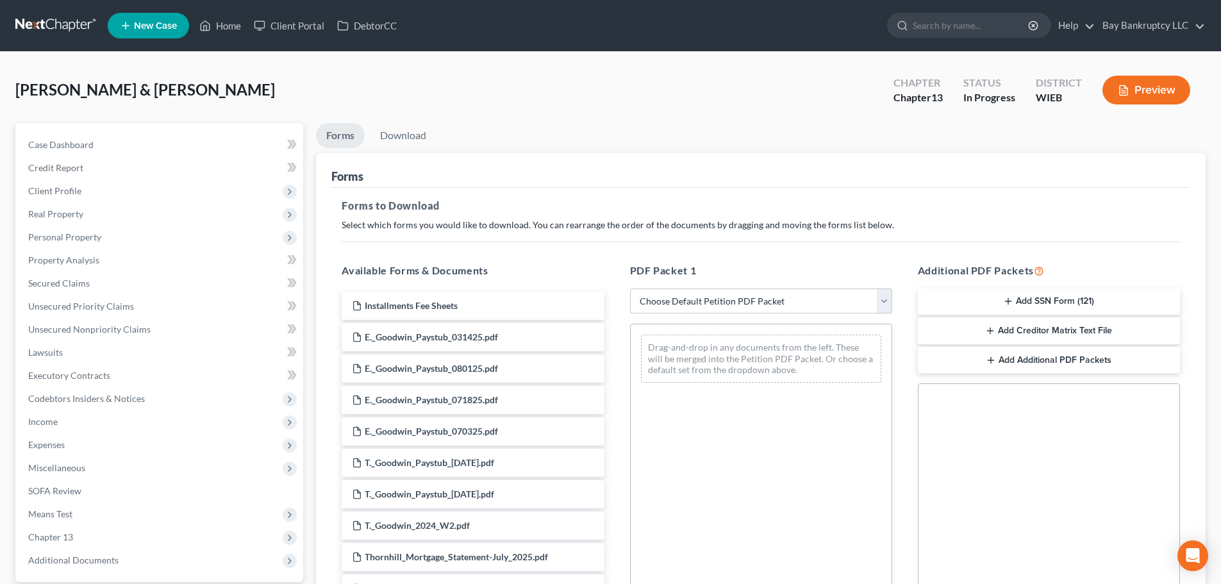
click at [686, 302] on select "Choose Default Petition PDF Packet Complete Bankruptcy Petition (all forms and …" at bounding box center [761, 301] width 262 height 26
select select "3"
click at [630, 288] on select "Choose Default Petition PDF Packet Complete Bankruptcy Petition (all forms and …" at bounding box center [761, 301] width 262 height 26
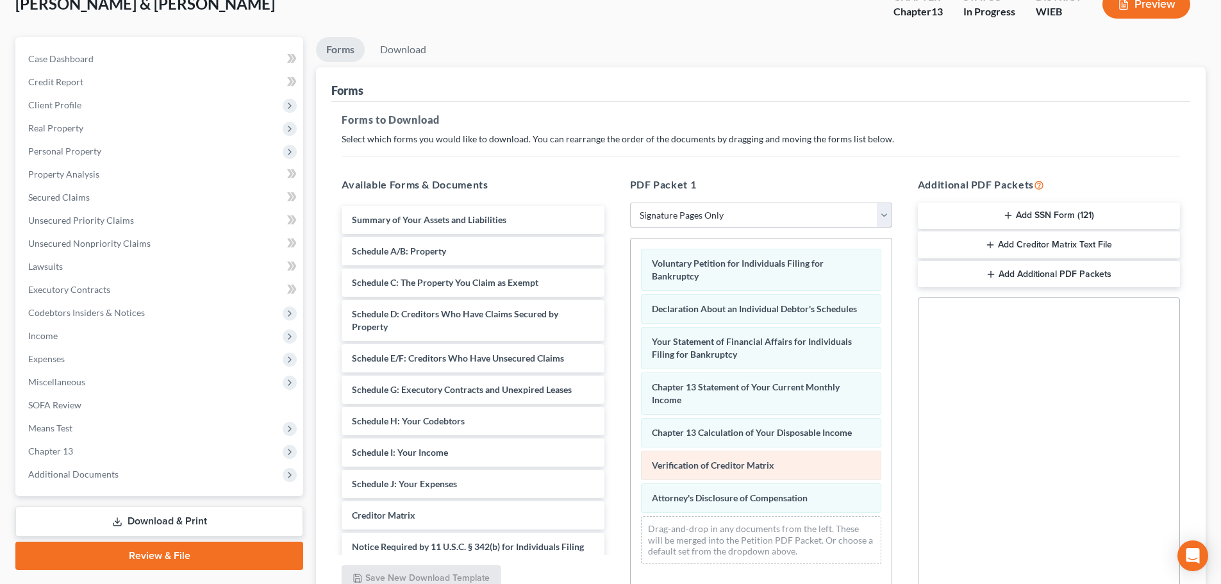
scroll to position [208, 0]
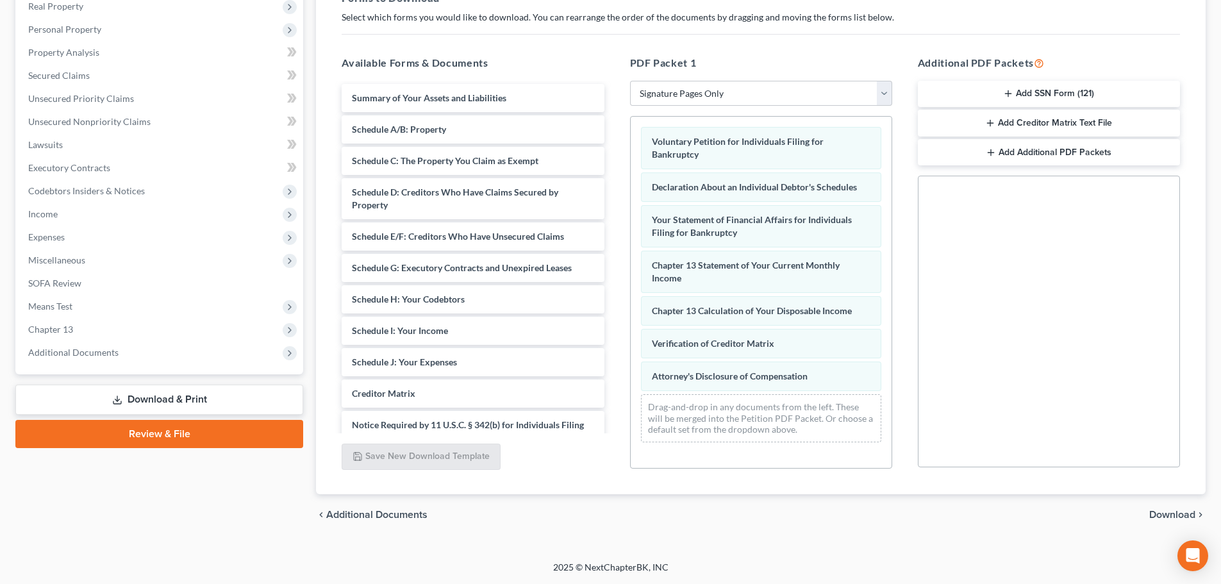
click at [1169, 515] on span "Download" at bounding box center [1172, 514] width 46 height 10
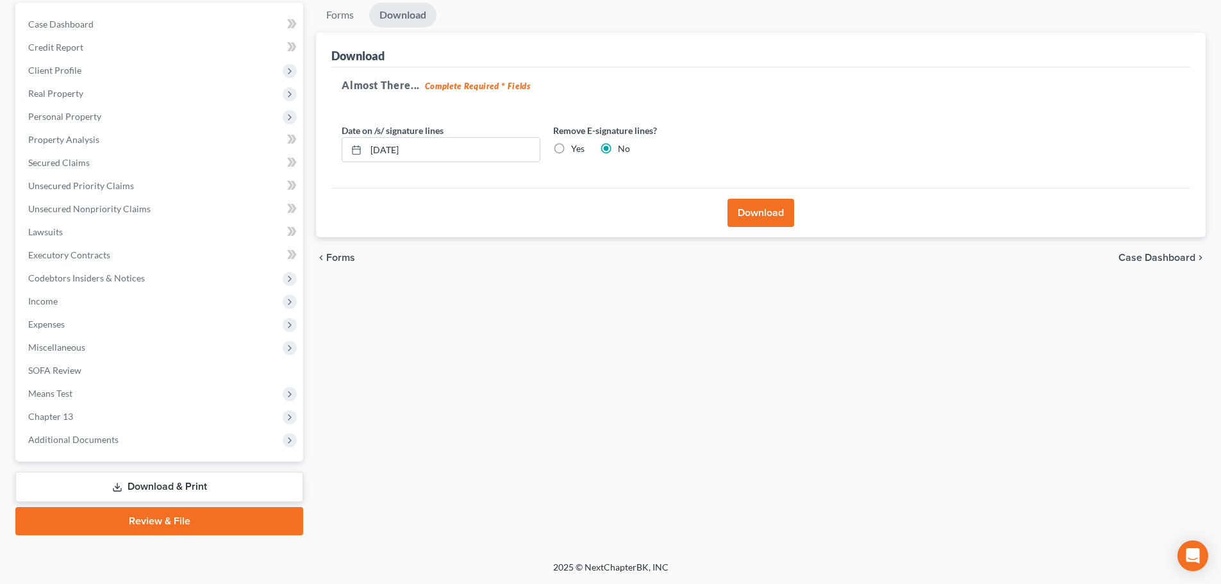
scroll to position [120, 0]
click at [571, 147] on label "Yes" at bounding box center [577, 148] width 13 height 13
click at [576, 147] on input "Yes" at bounding box center [580, 146] width 8 height 8
radio input "true"
click at [618, 149] on label "No" at bounding box center [624, 148] width 12 height 13
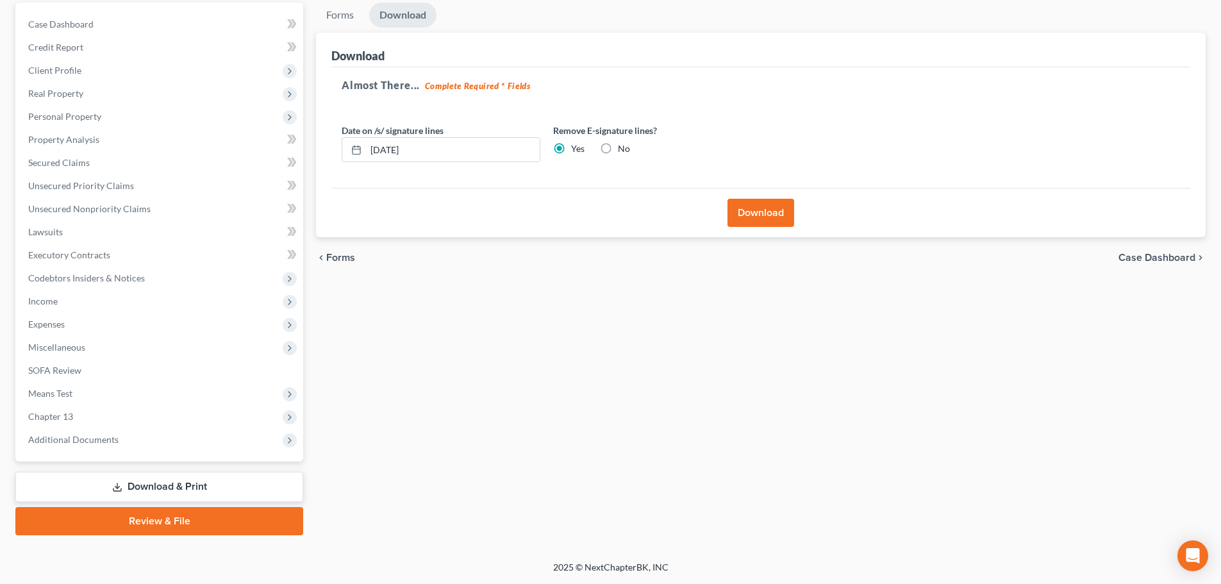
click at [623, 149] on input "No" at bounding box center [627, 146] width 8 height 8
radio input "true"
radio input "false"
drag, startPoint x: 430, startPoint y: 151, endPoint x: 356, endPoint y: 160, distance: 74.2
click at [356, 160] on div "[DATE]" at bounding box center [441, 150] width 199 height 26
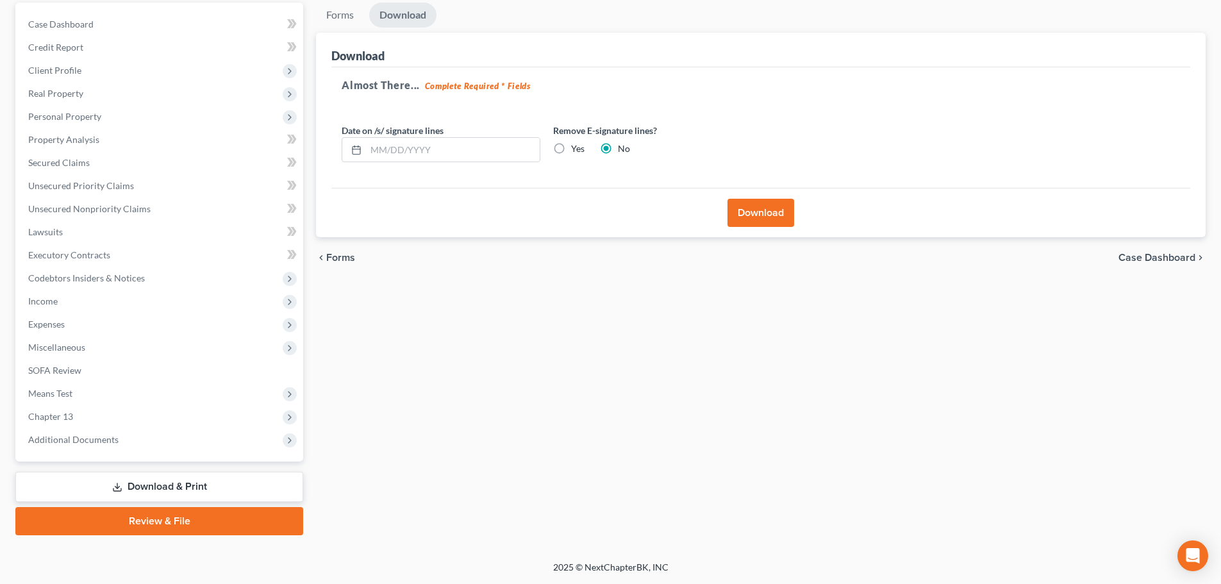
click at [748, 210] on button "Download" at bounding box center [760, 213] width 67 height 28
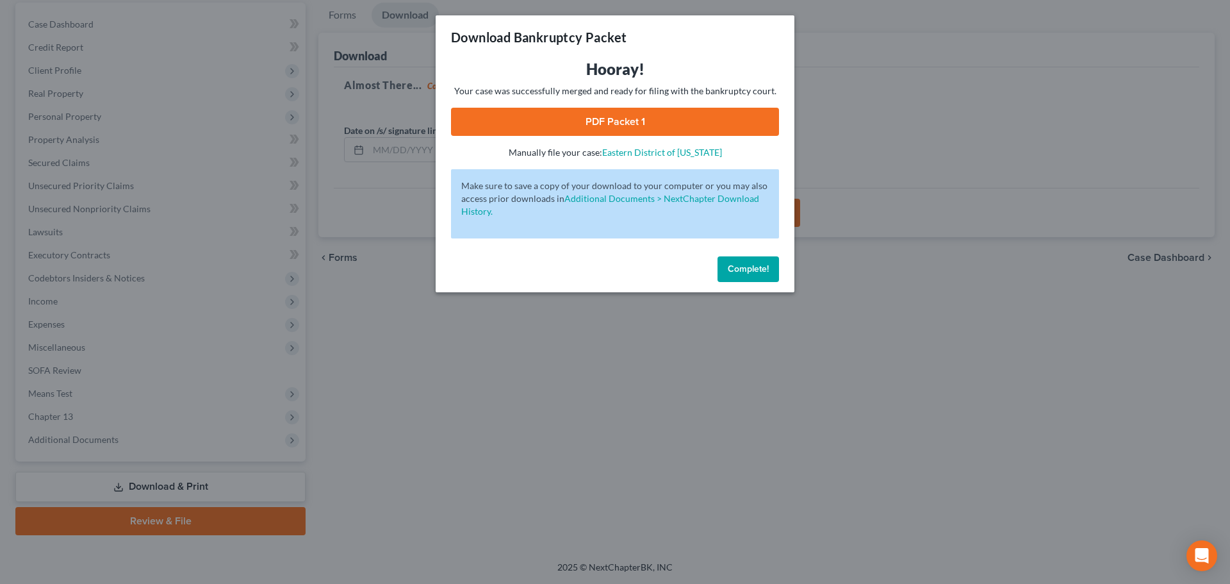
click at [616, 111] on link "PDF Packet 1" at bounding box center [615, 122] width 328 height 28
click at [734, 267] on span "Complete!" at bounding box center [748, 268] width 41 height 11
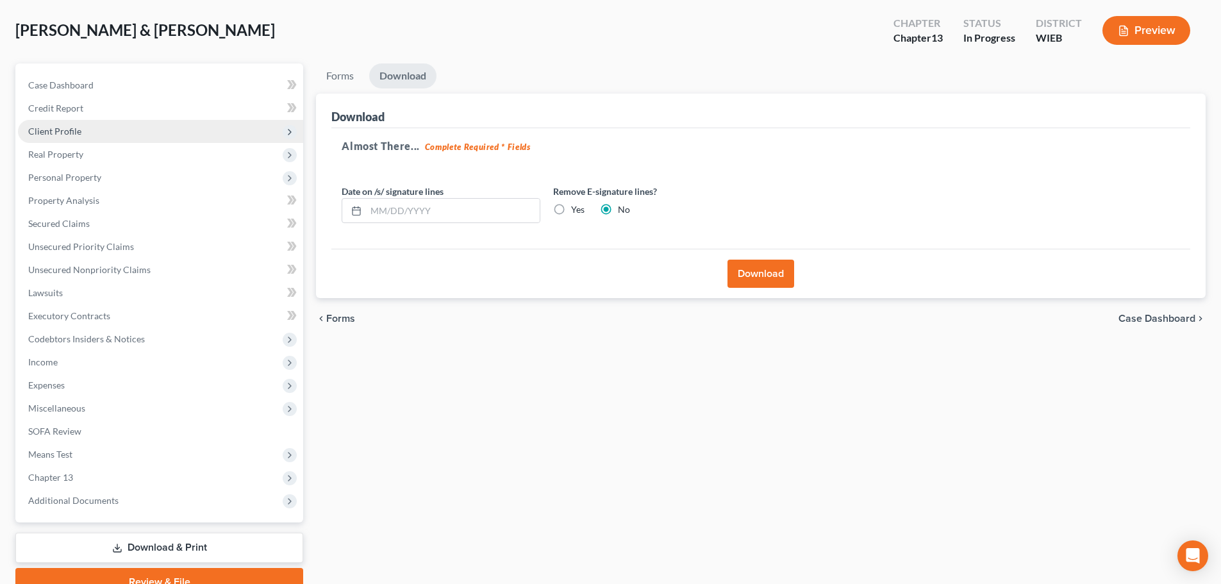
scroll to position [0, 0]
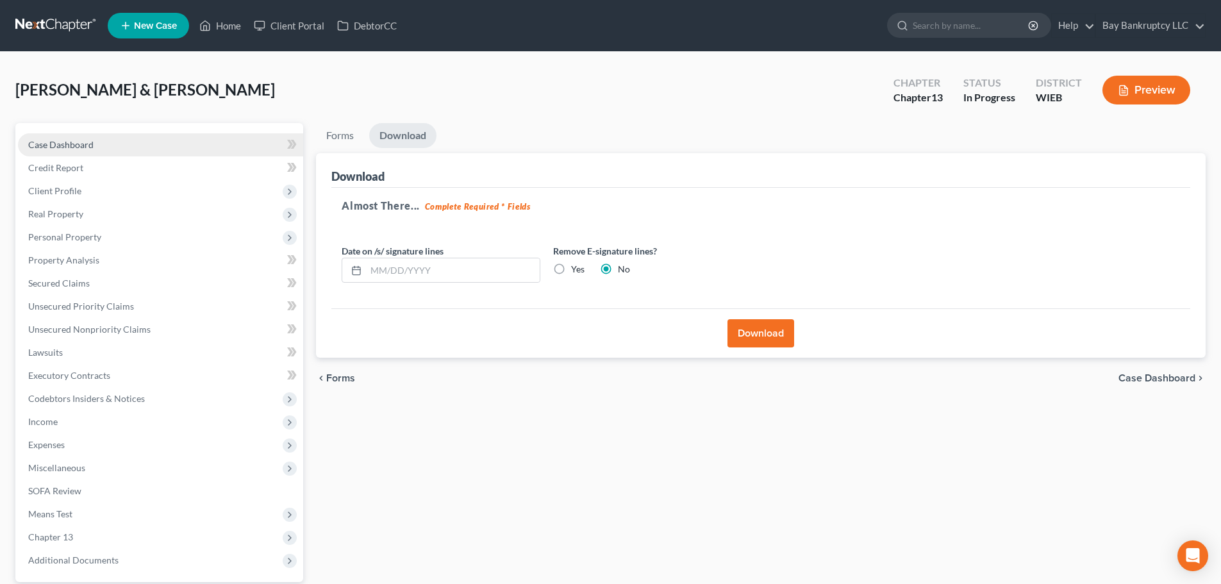
click at [81, 151] on link "Case Dashboard" at bounding box center [160, 144] width 285 height 23
select select "4"
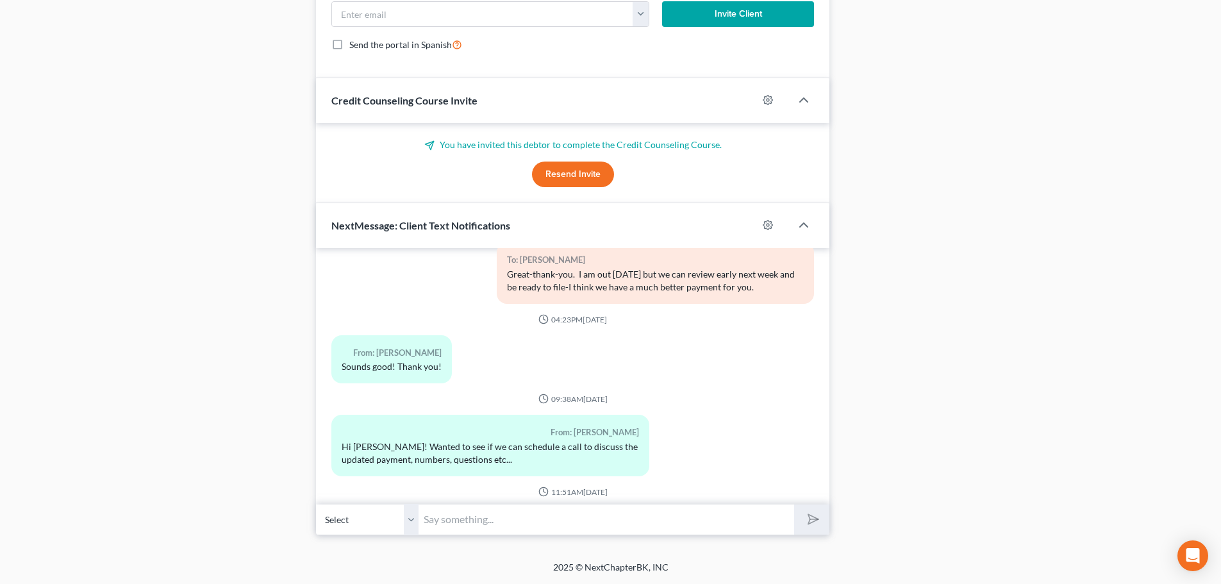
scroll to position [8698, 0]
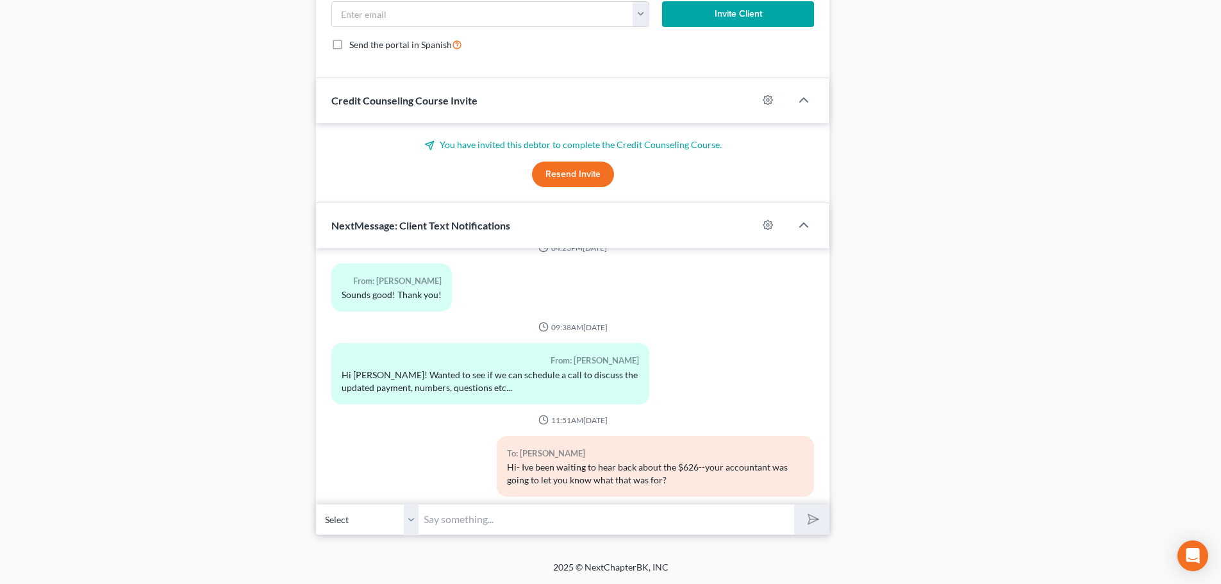
click at [479, 519] on input "text" at bounding box center [606, 519] width 376 height 31
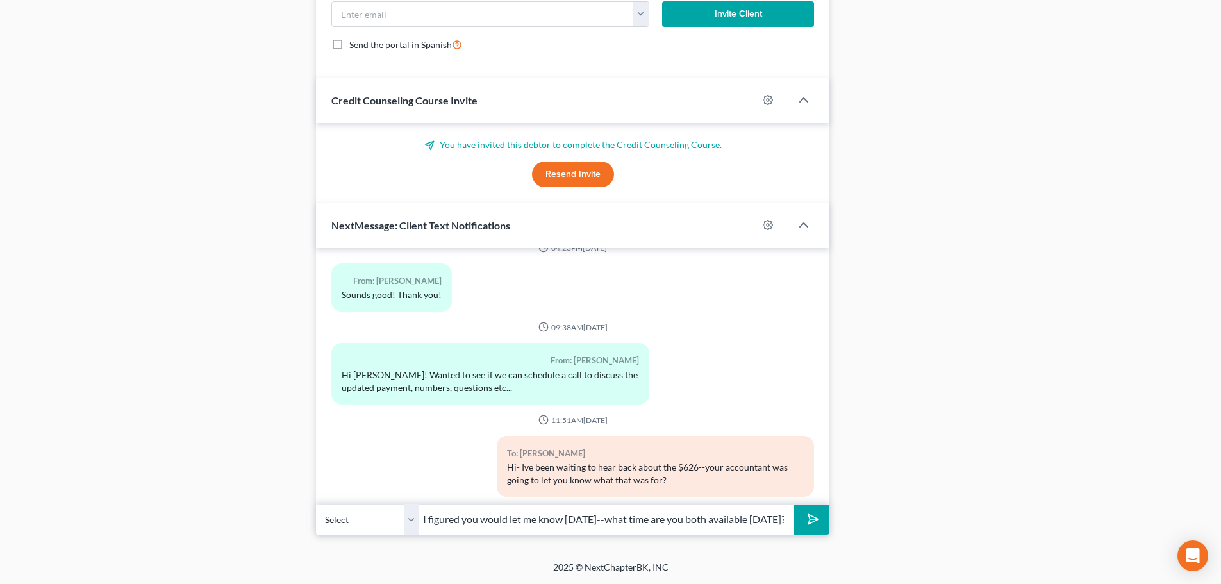
scroll to position [0, 256]
type input "yep-we still can-but I just want to get that last number in-I figured you would…"
click at [817, 516] on icon "submit" at bounding box center [811, 519] width 18 height 18
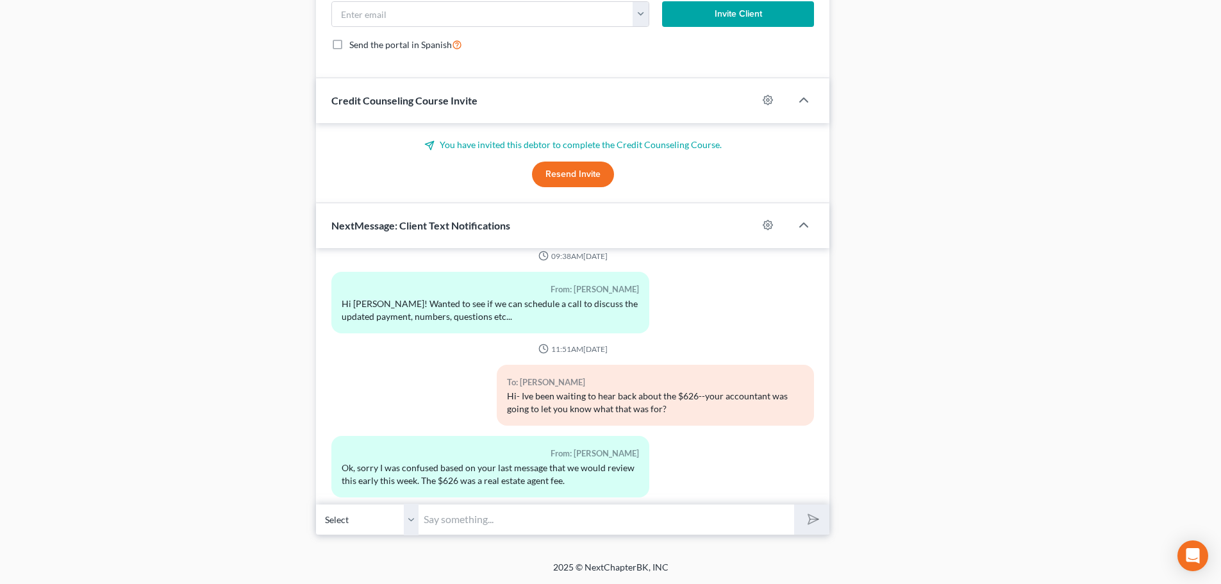
scroll to position [8840, 0]
